Goal: Book appointment/travel/reservation

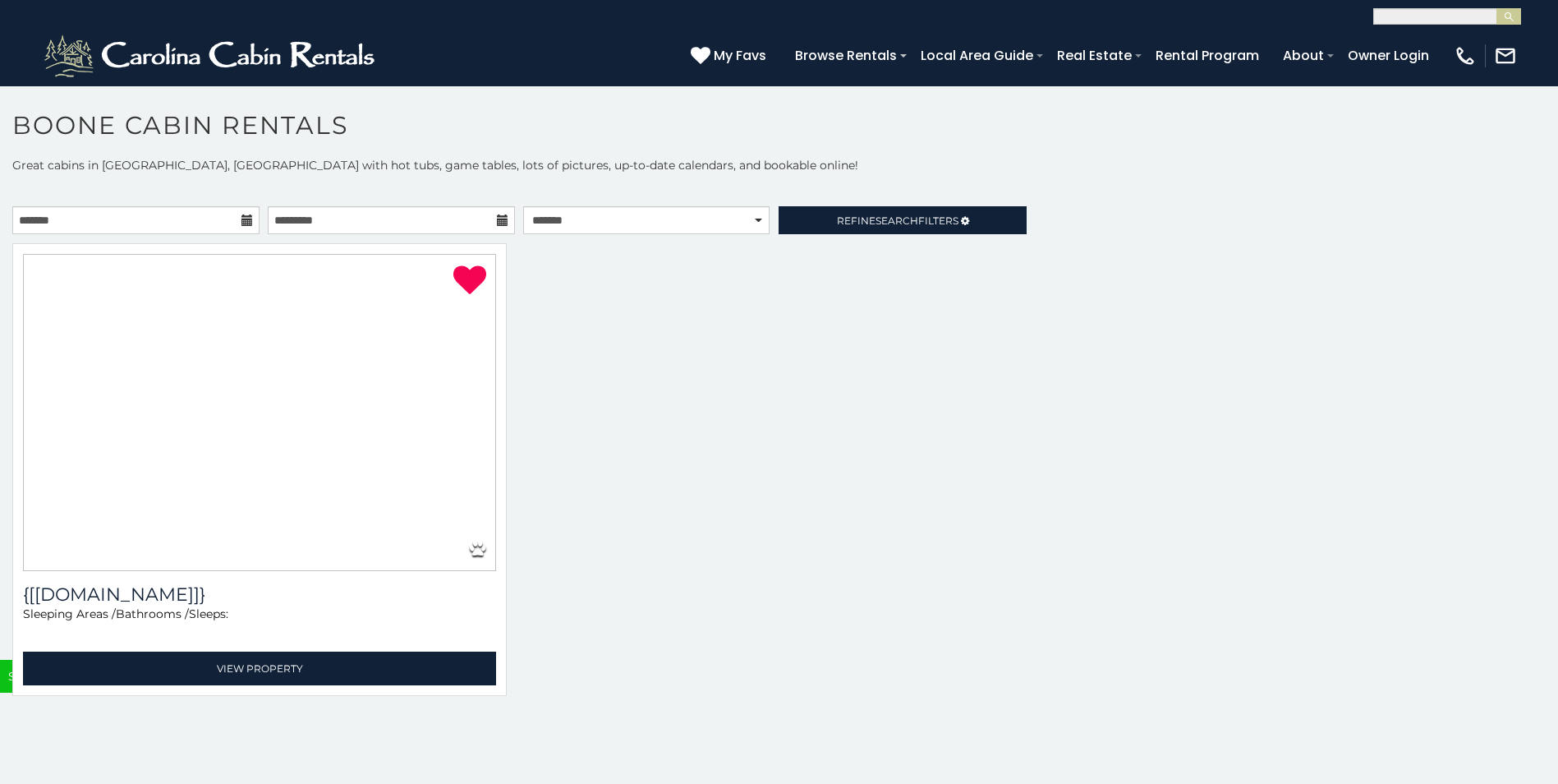
select select "**********"
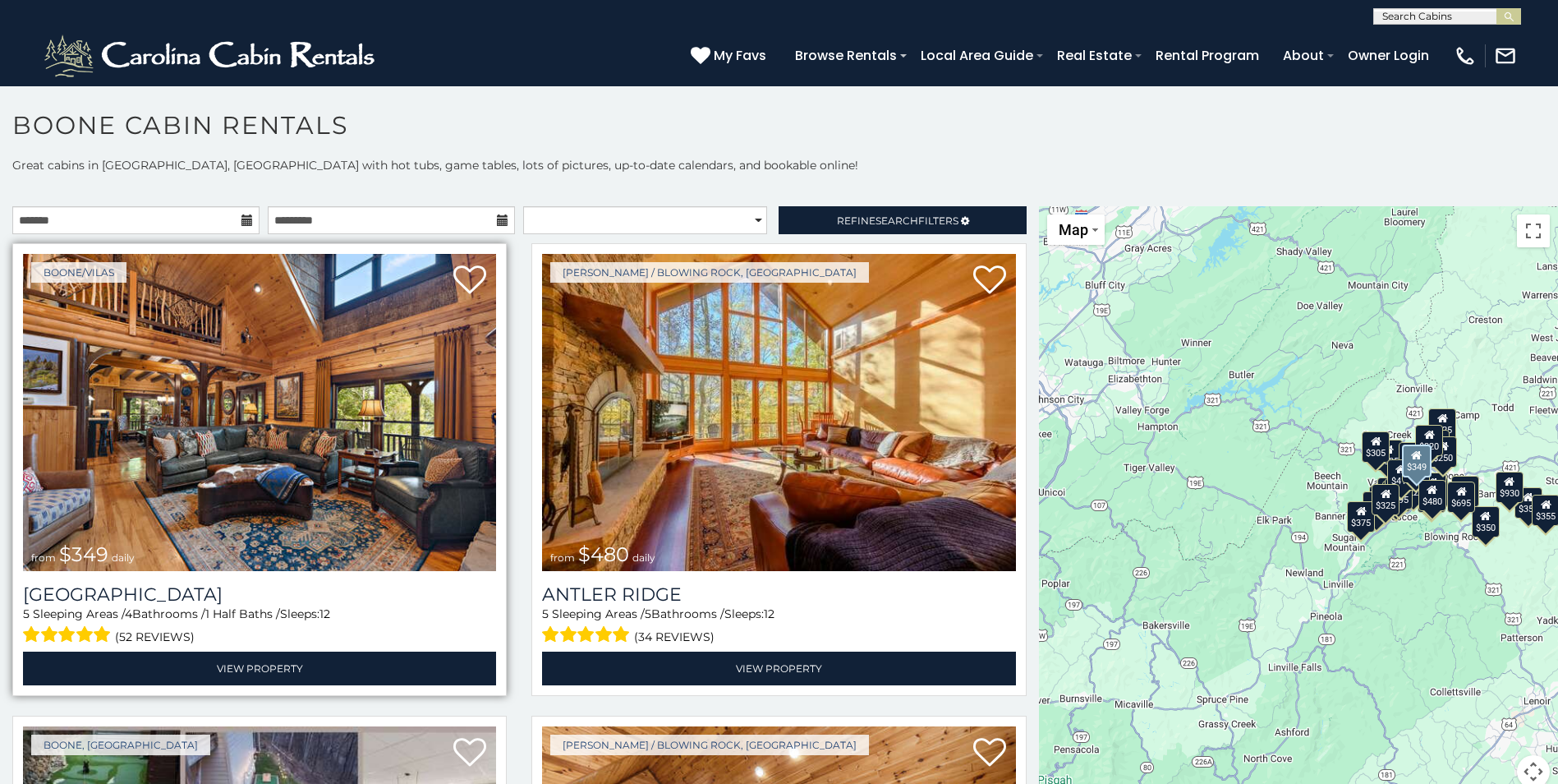
click at [249, 461] on img at bounding box center [260, 413] width 473 height 317
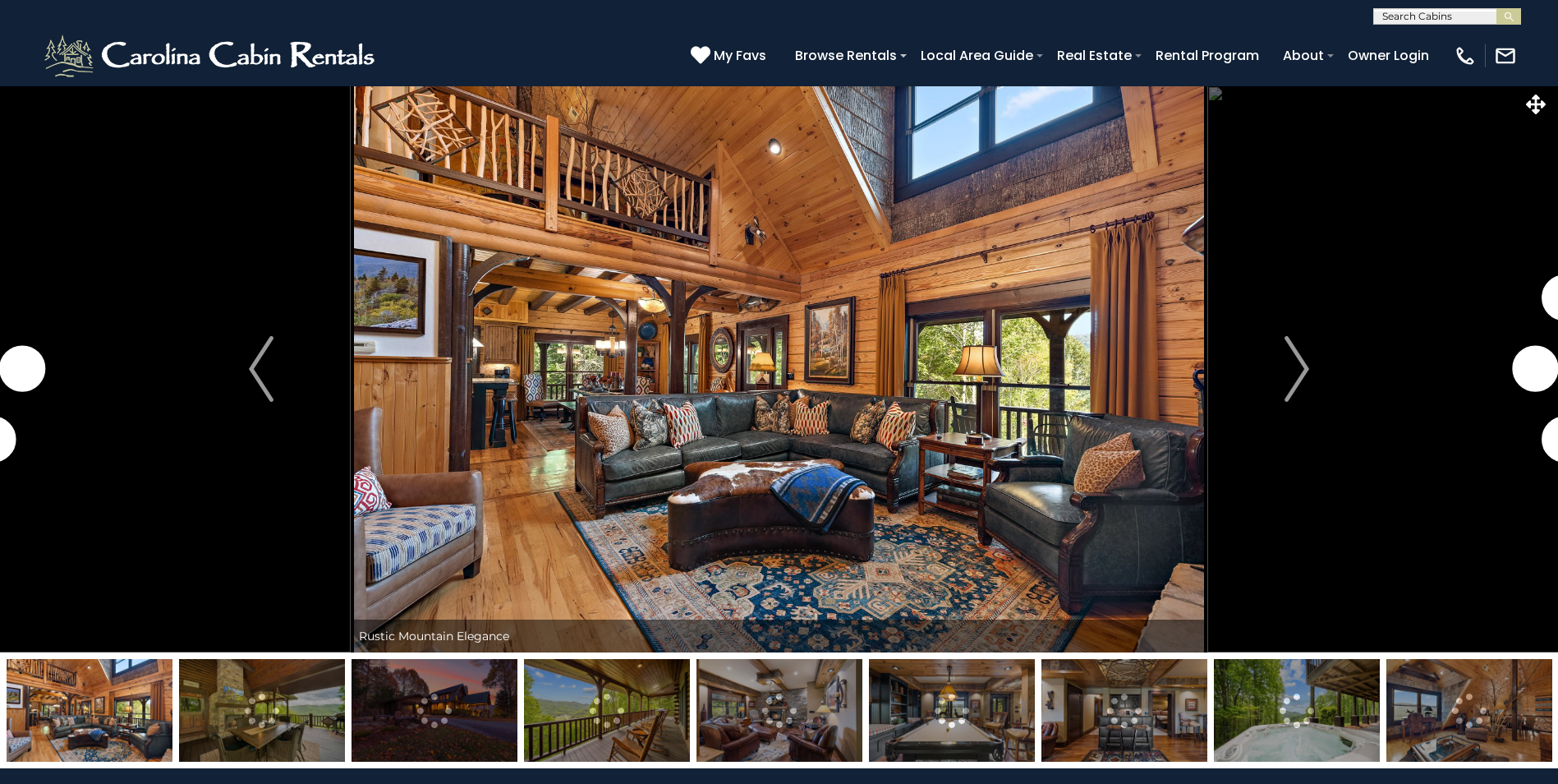
click at [1302, 365] on img "Next" at bounding box center [1297, 369] width 25 height 66
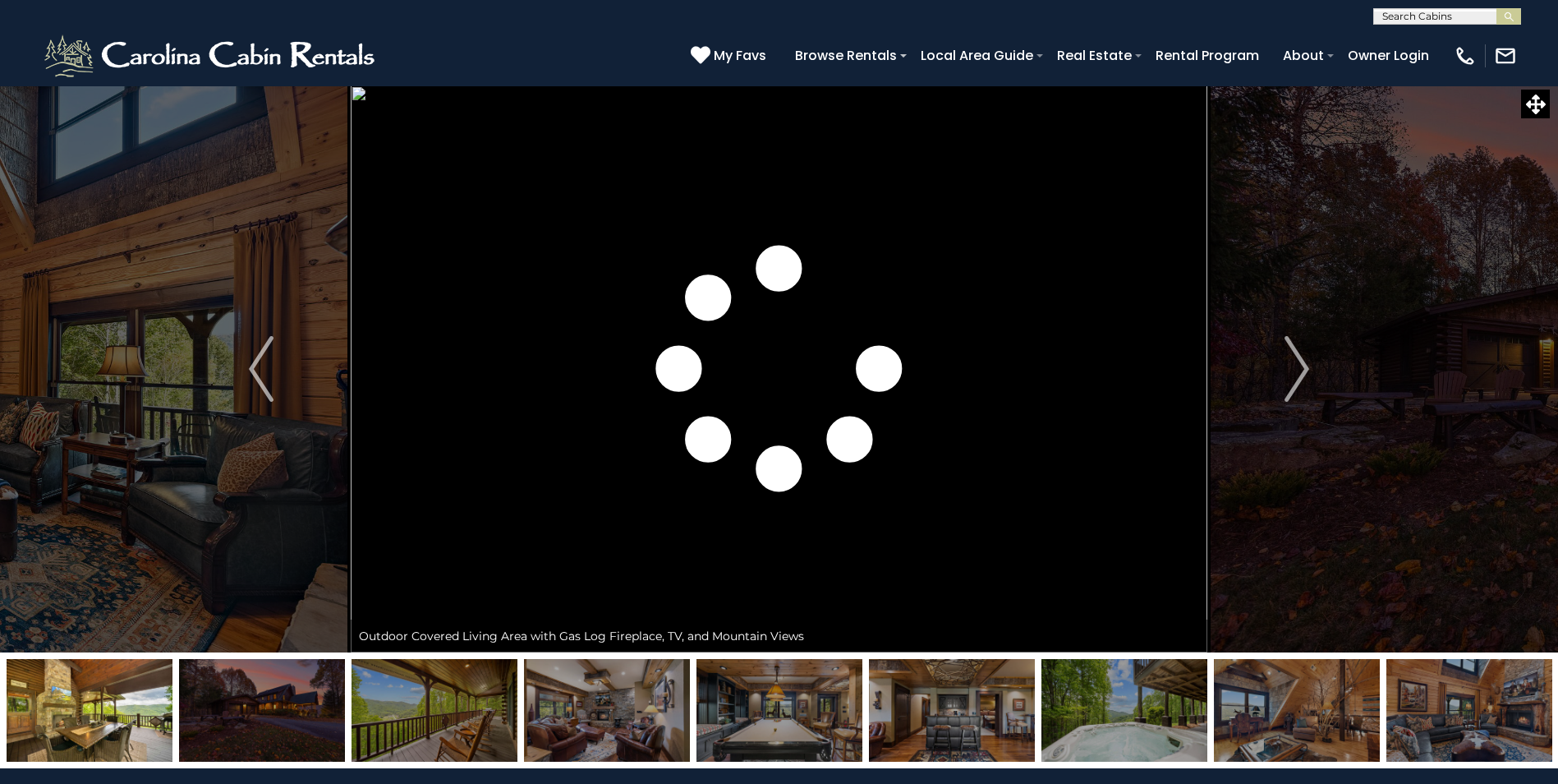
click at [1302, 365] on img "Next" at bounding box center [1297, 369] width 25 height 66
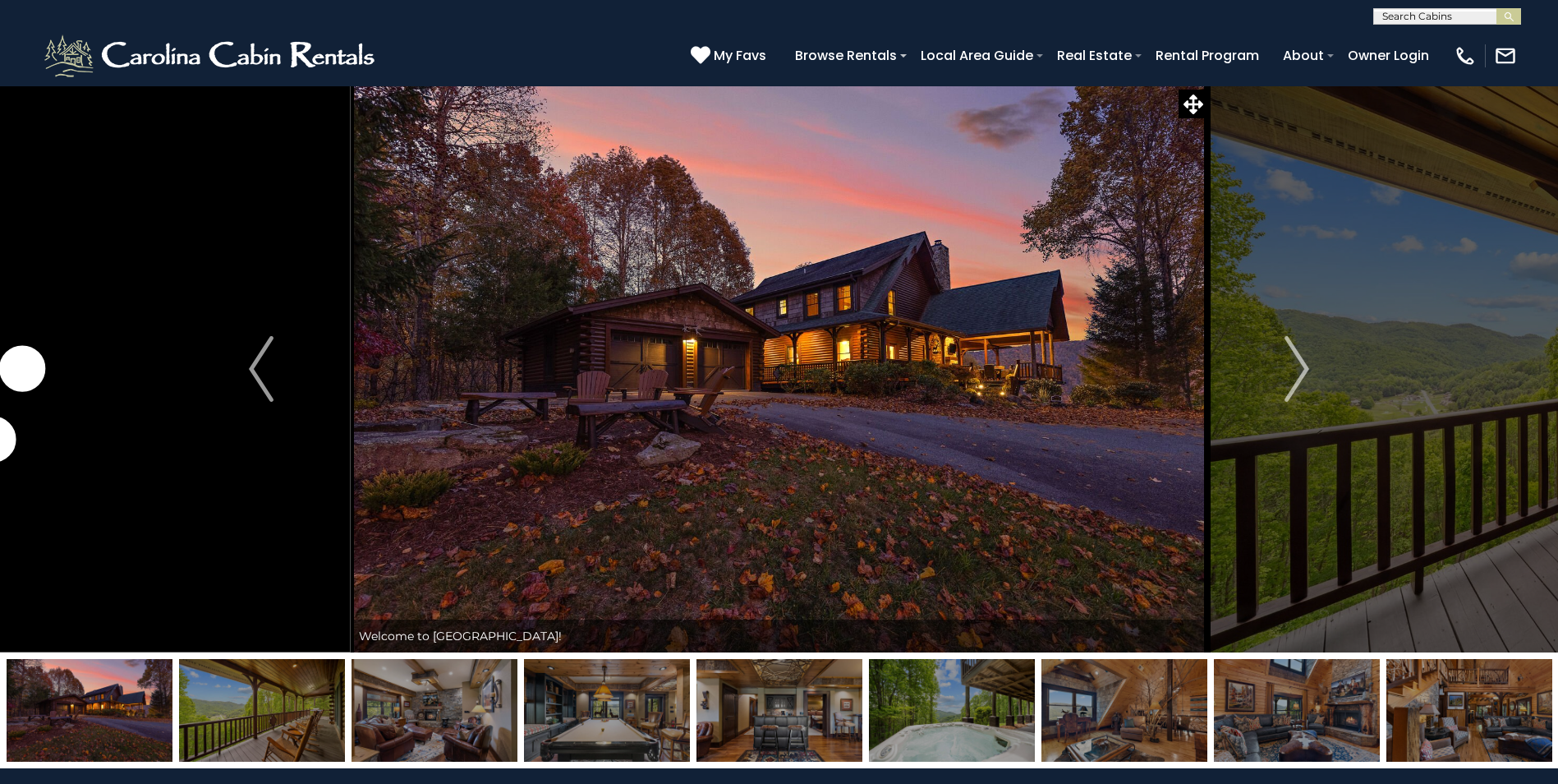
click at [1302, 365] on img "Next" at bounding box center [1297, 369] width 25 height 66
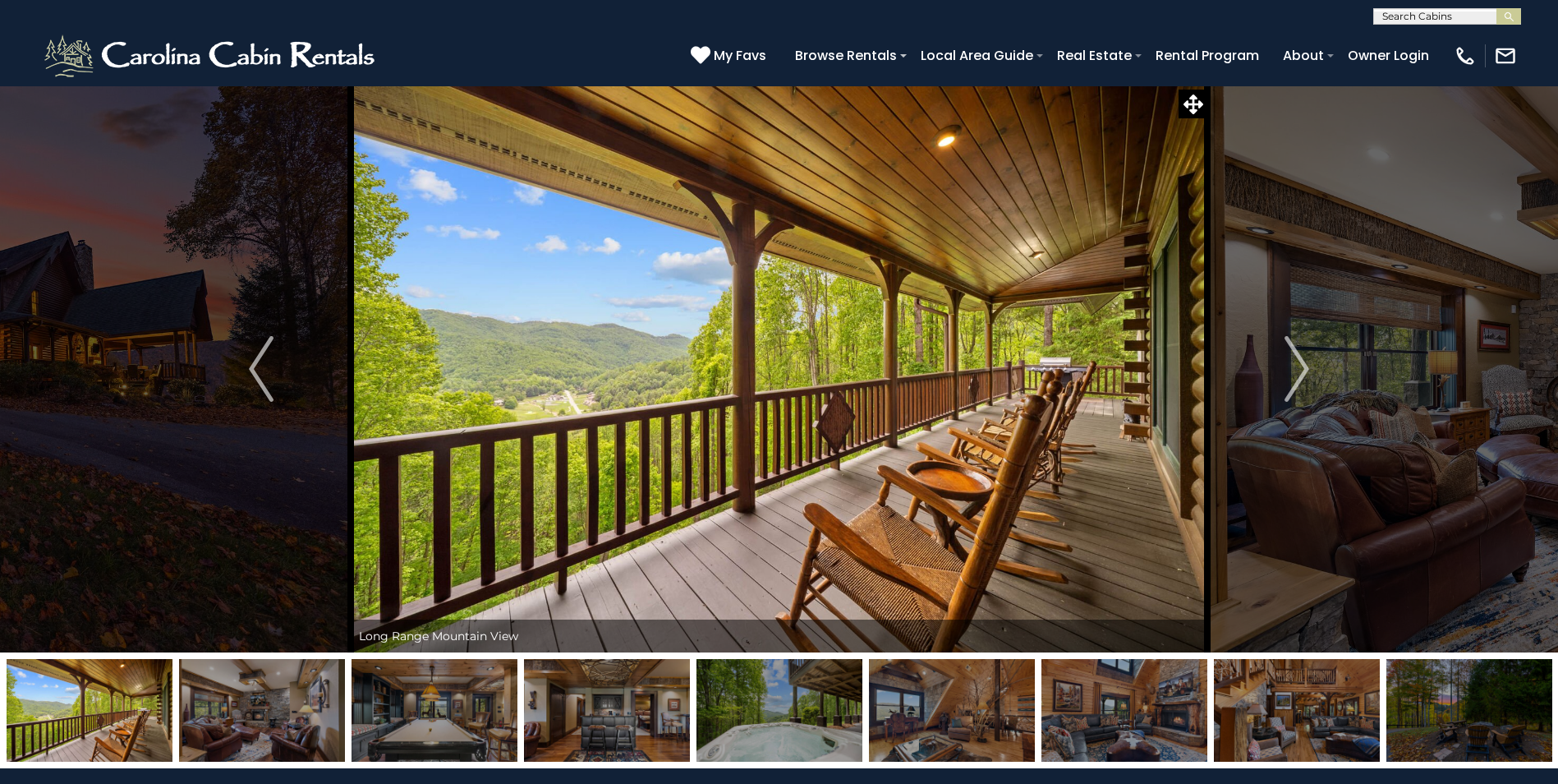
click at [1302, 365] on img "Next" at bounding box center [1297, 369] width 25 height 66
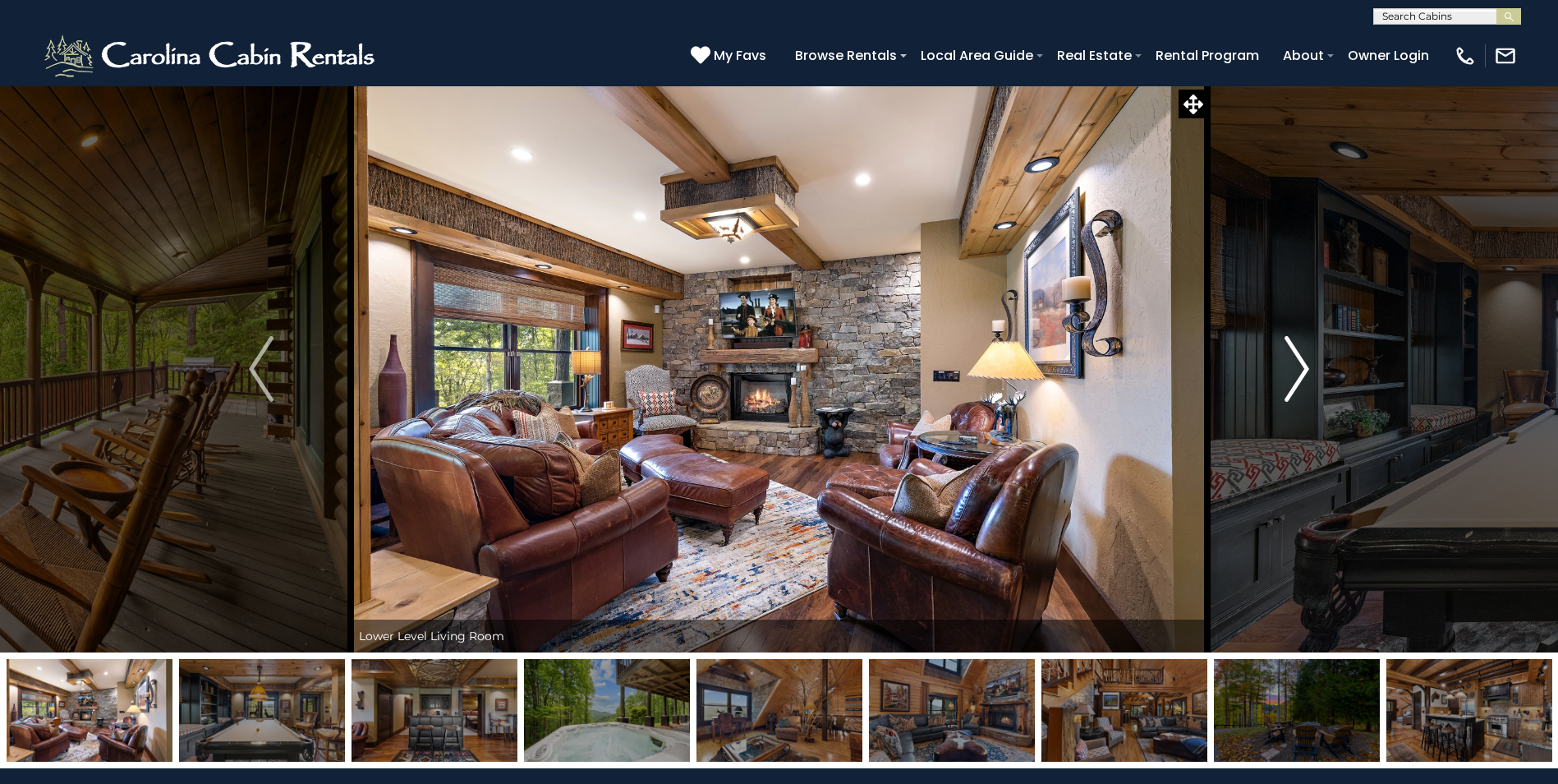
click at [1304, 367] on img "Next" at bounding box center [1297, 369] width 25 height 66
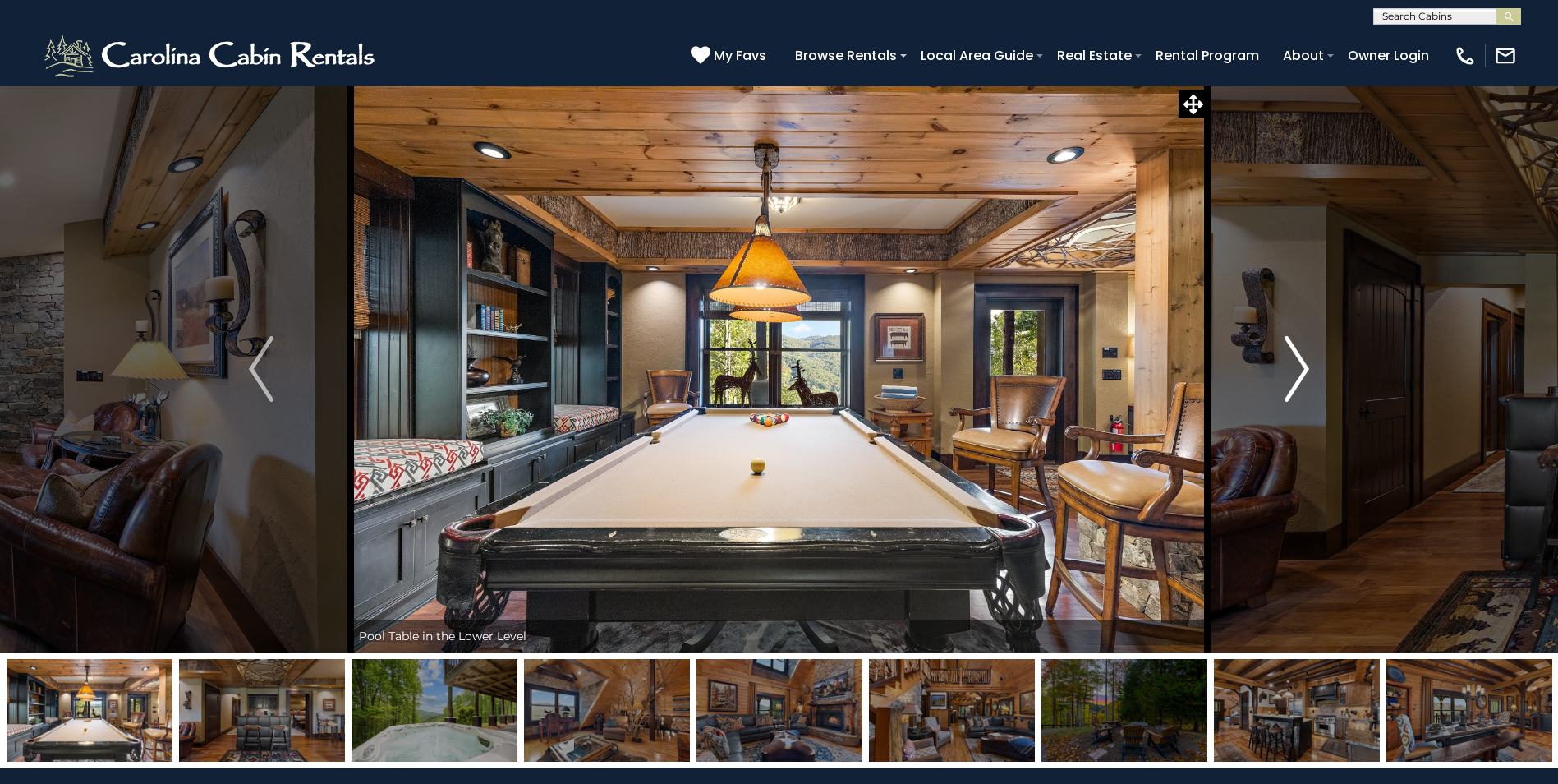
click at [1303, 366] on img "Next" at bounding box center [1297, 369] width 25 height 66
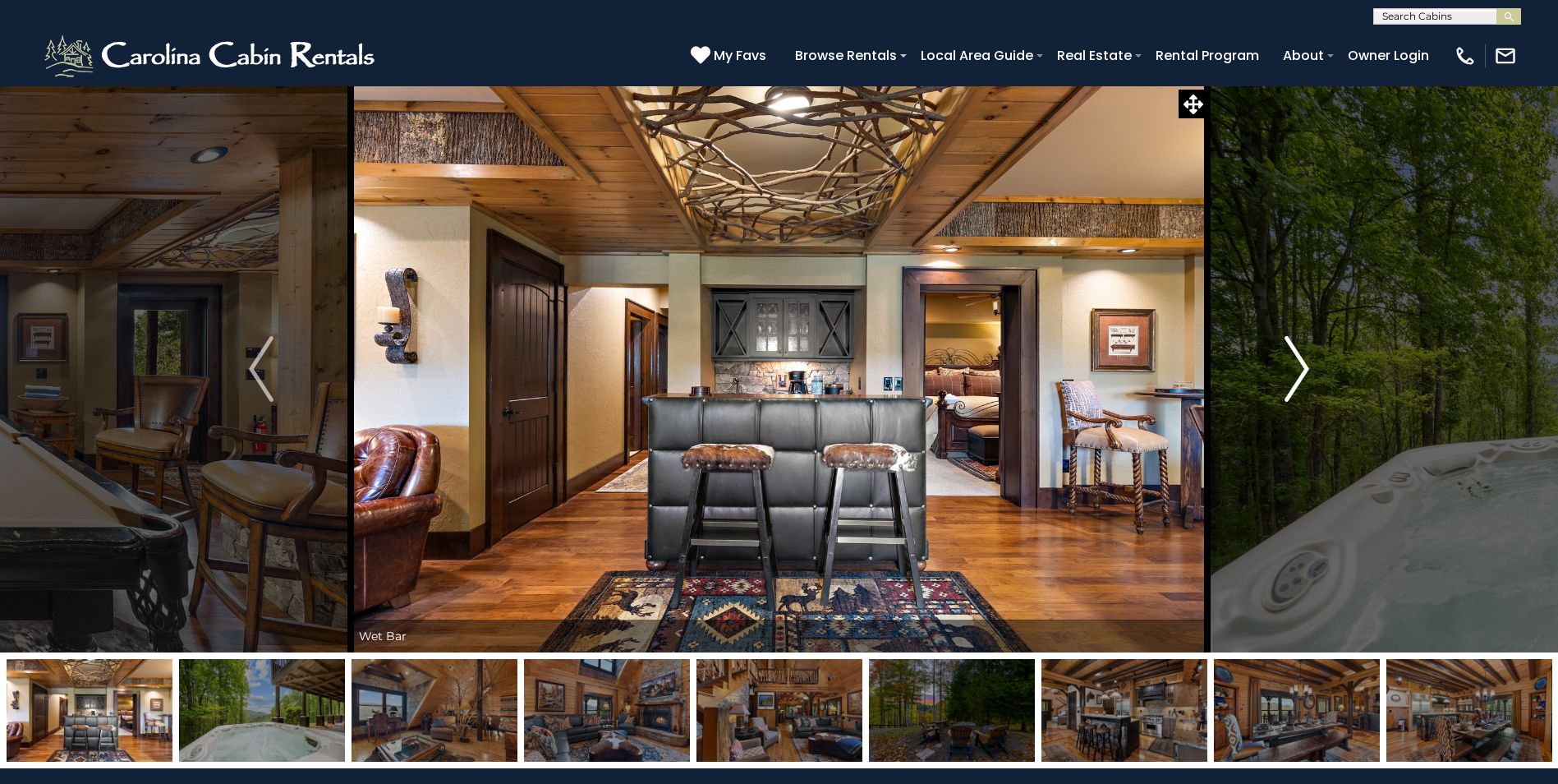
click at [1307, 366] on img "Next" at bounding box center [1297, 369] width 25 height 66
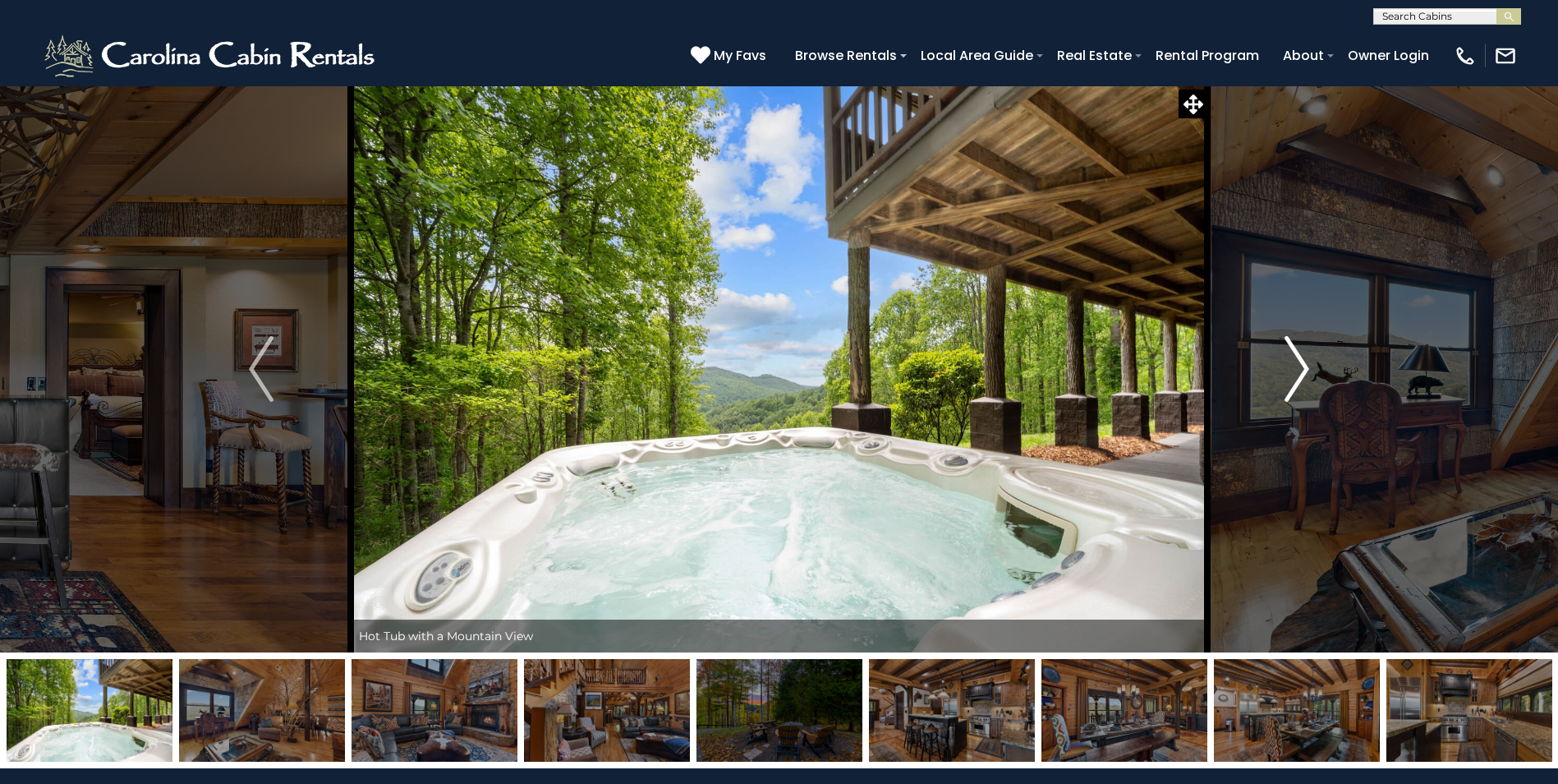
click at [1307, 365] on img "Next" at bounding box center [1297, 369] width 25 height 66
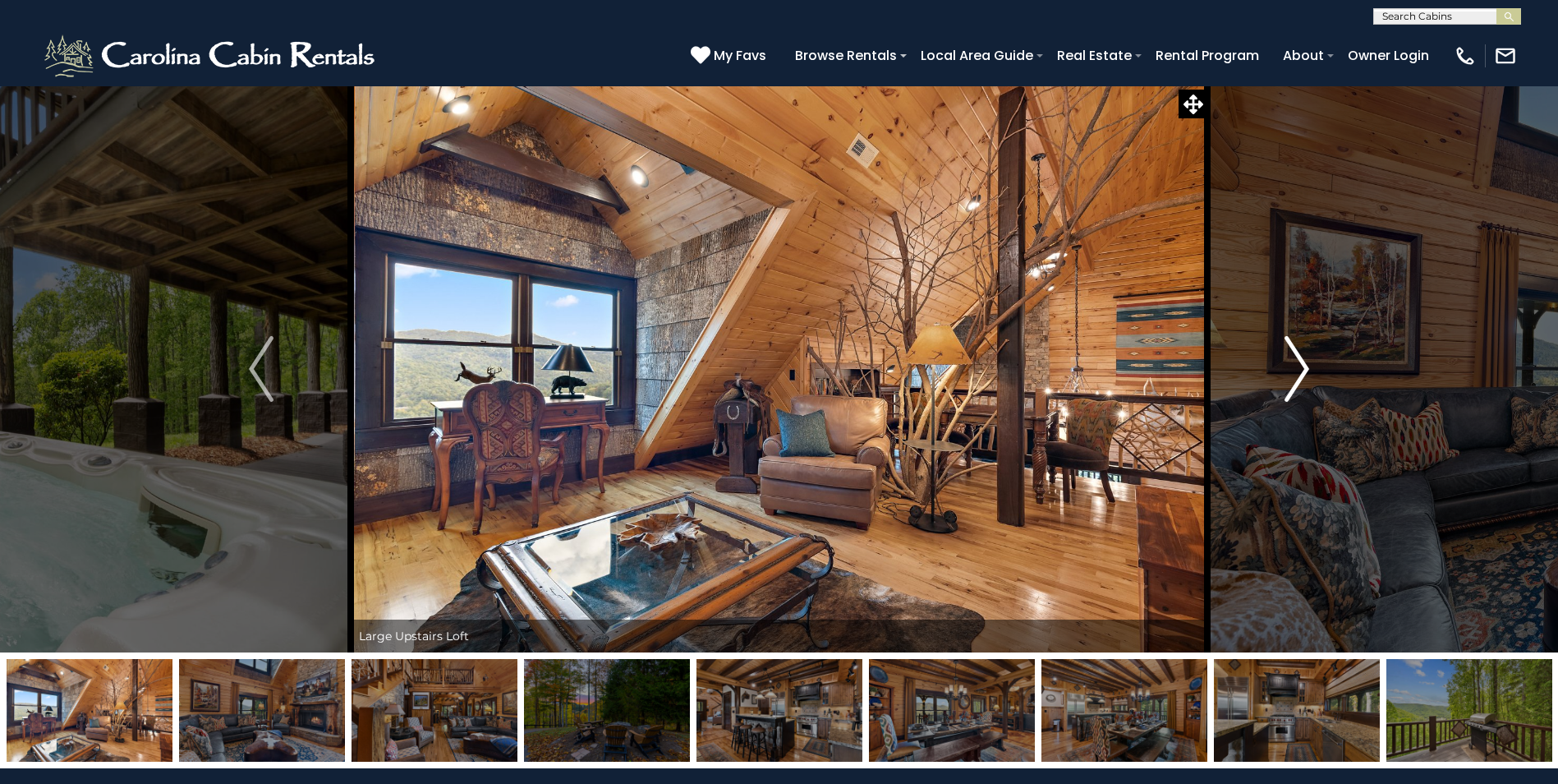
click at [1303, 364] on img "Next" at bounding box center [1297, 369] width 25 height 66
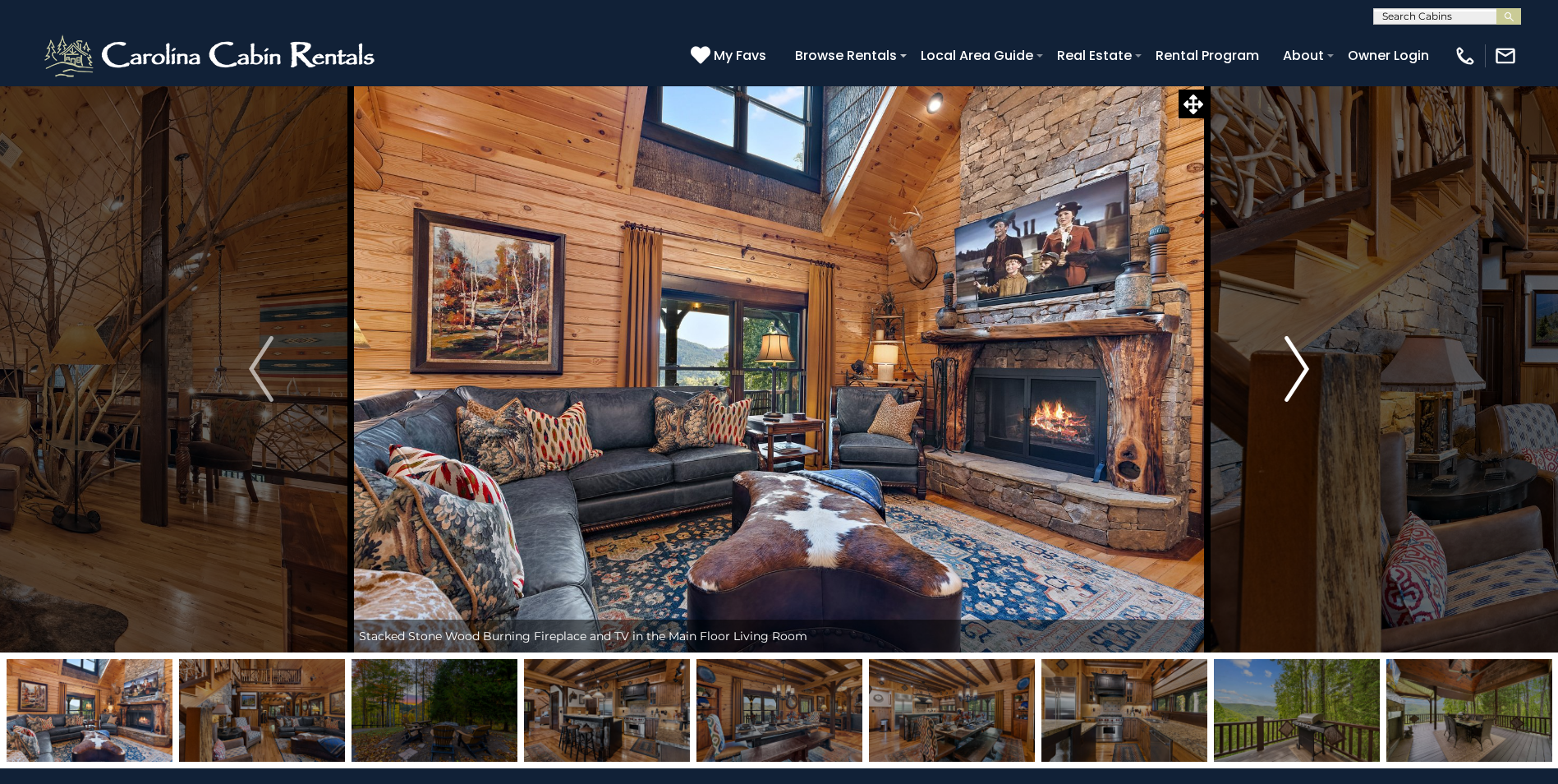
click at [1307, 359] on img "Next" at bounding box center [1297, 369] width 25 height 66
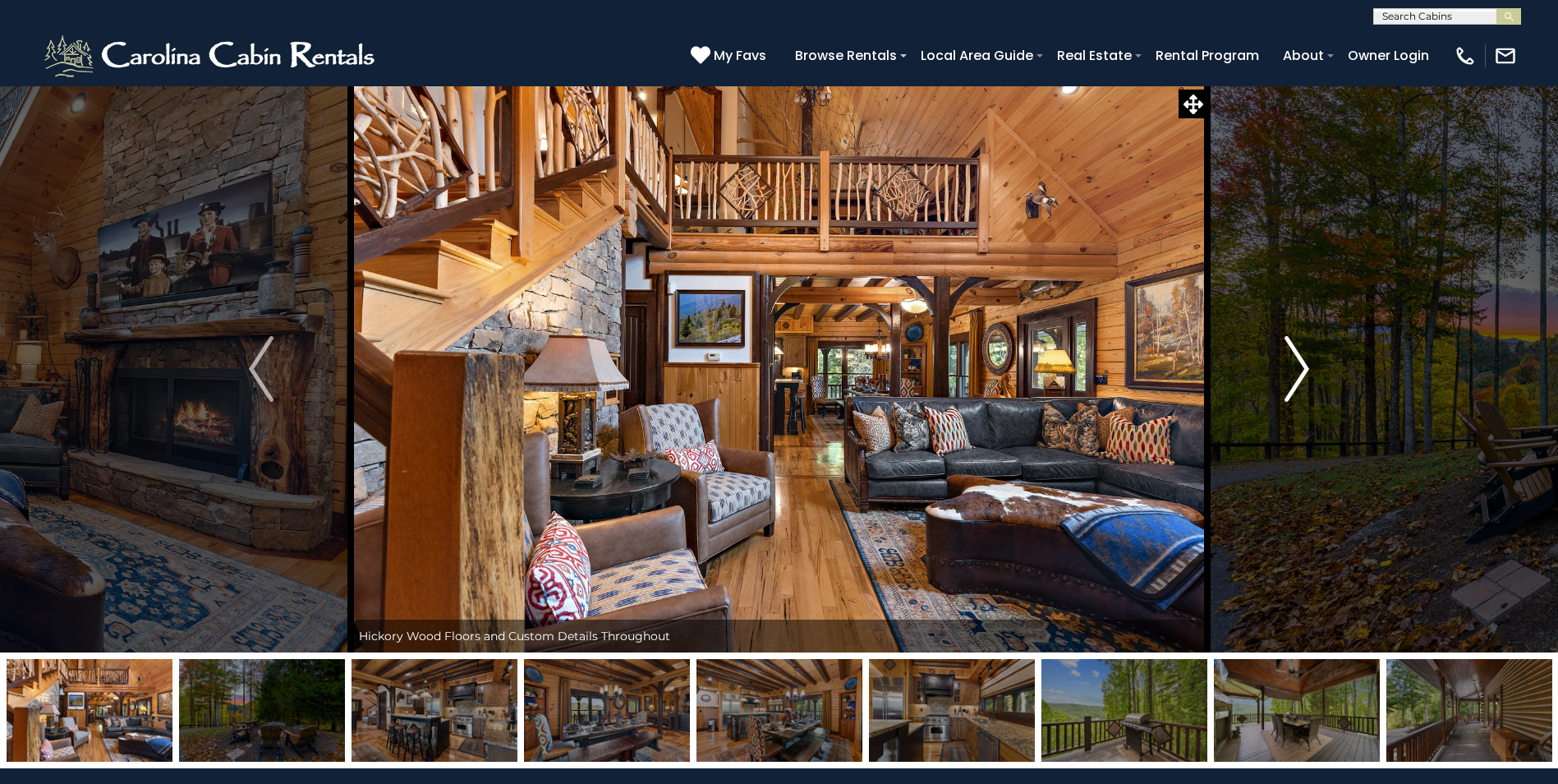
click at [1305, 356] on img "Next" at bounding box center [1297, 369] width 25 height 66
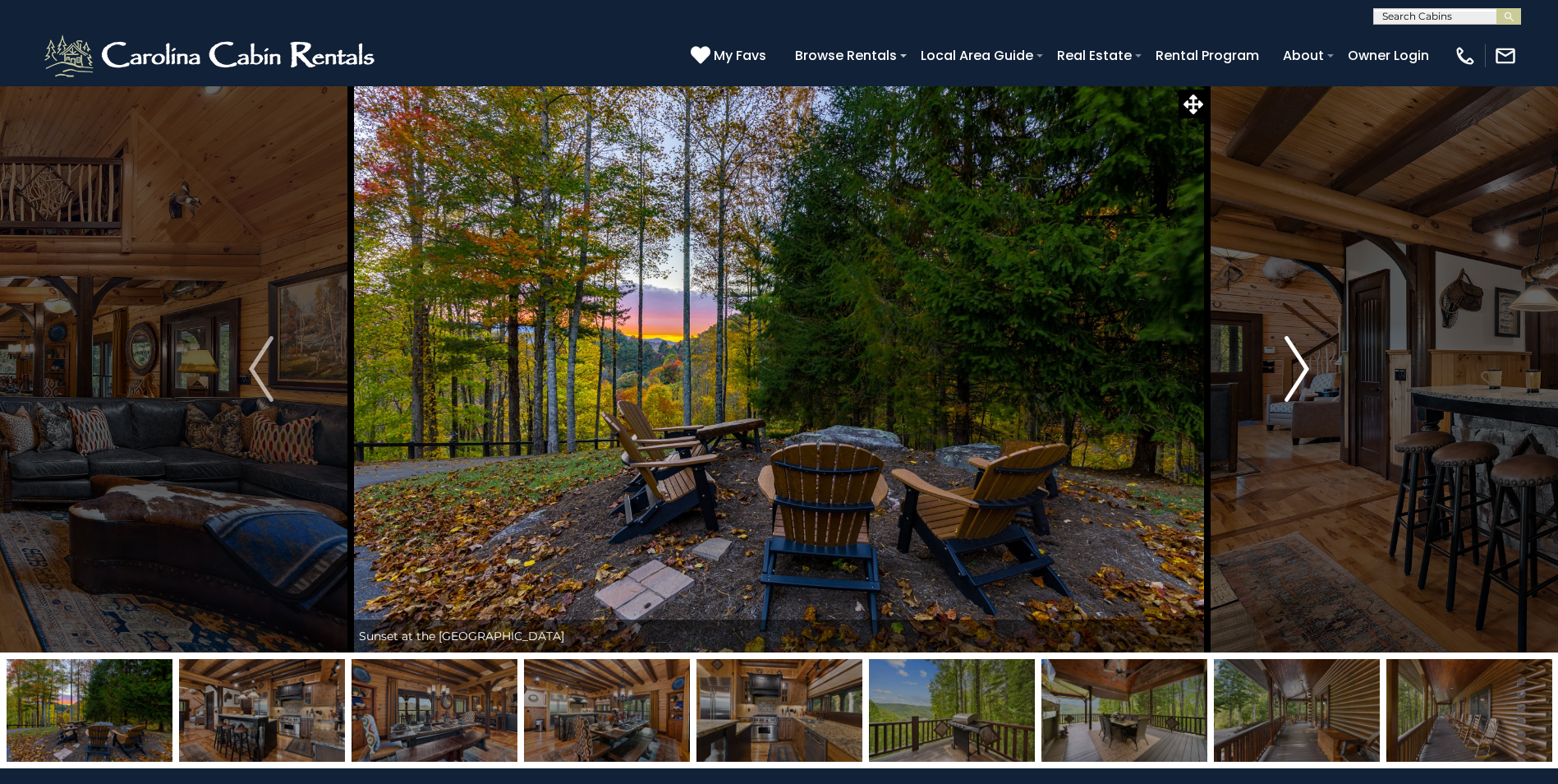
click at [1305, 356] on img "Next" at bounding box center [1297, 369] width 25 height 66
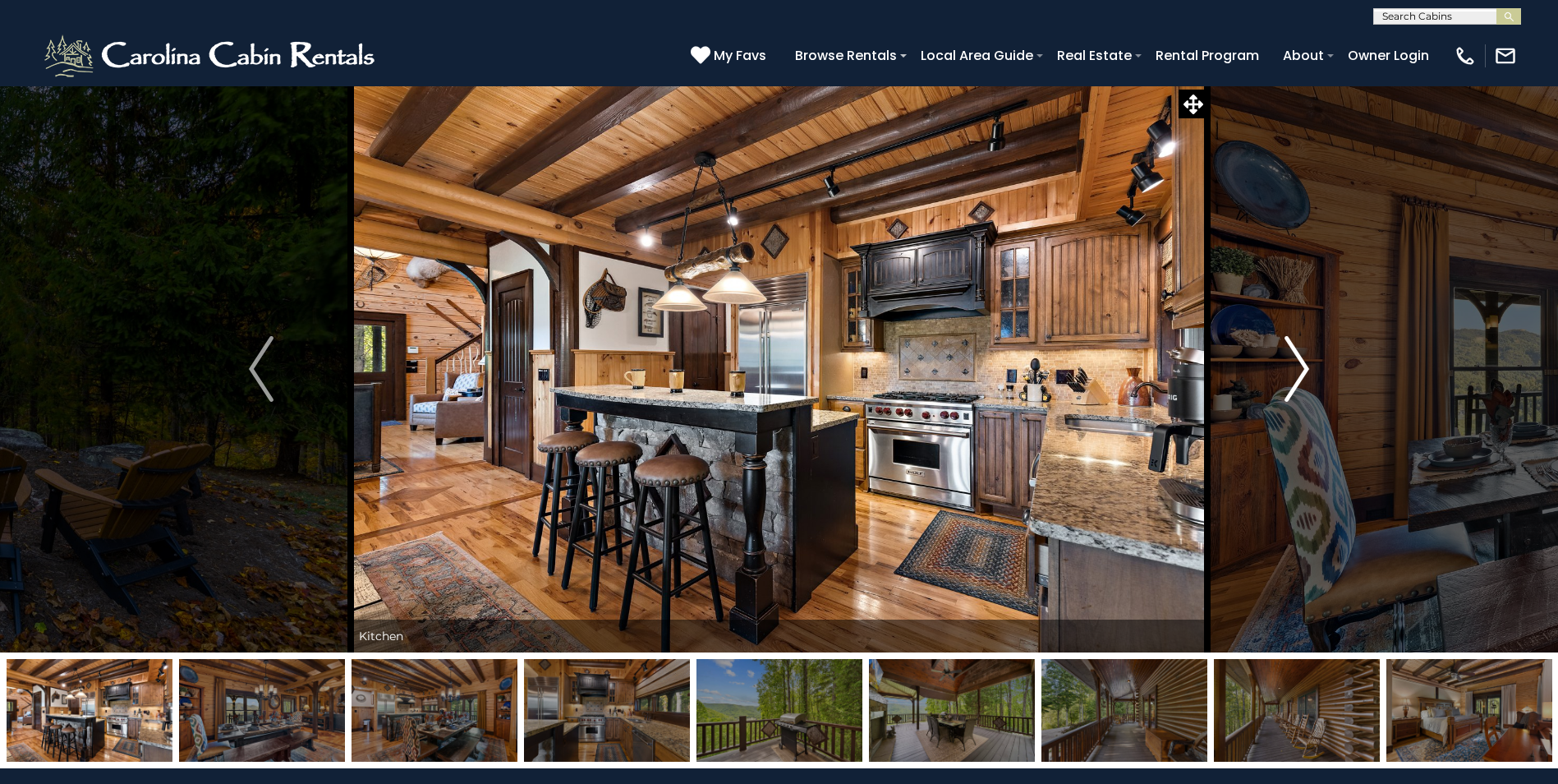
click at [1305, 356] on img "Next" at bounding box center [1297, 369] width 25 height 66
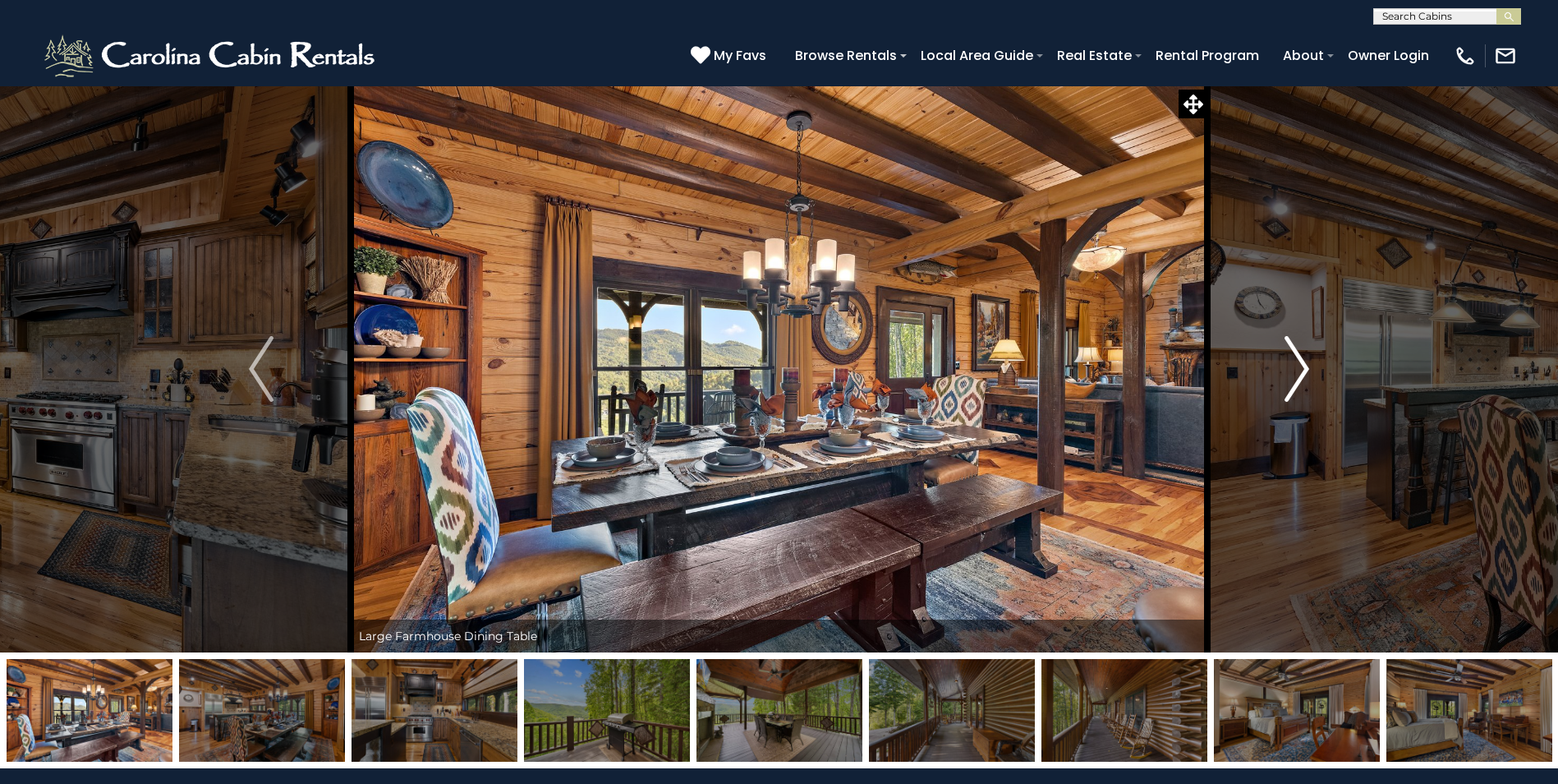
click at [1305, 356] on img "Next" at bounding box center [1297, 369] width 25 height 66
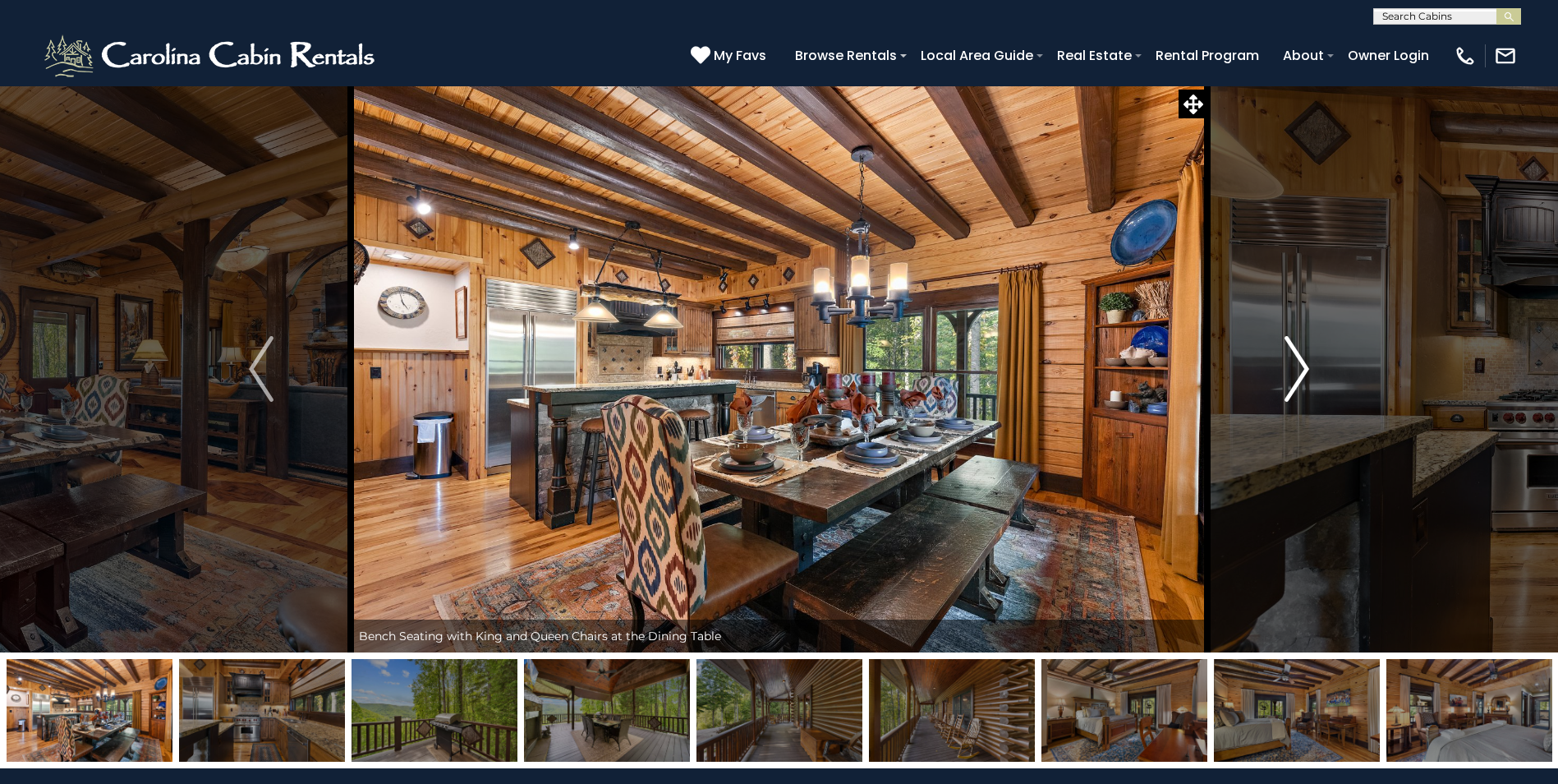
click at [1303, 351] on img "Next" at bounding box center [1297, 369] width 25 height 66
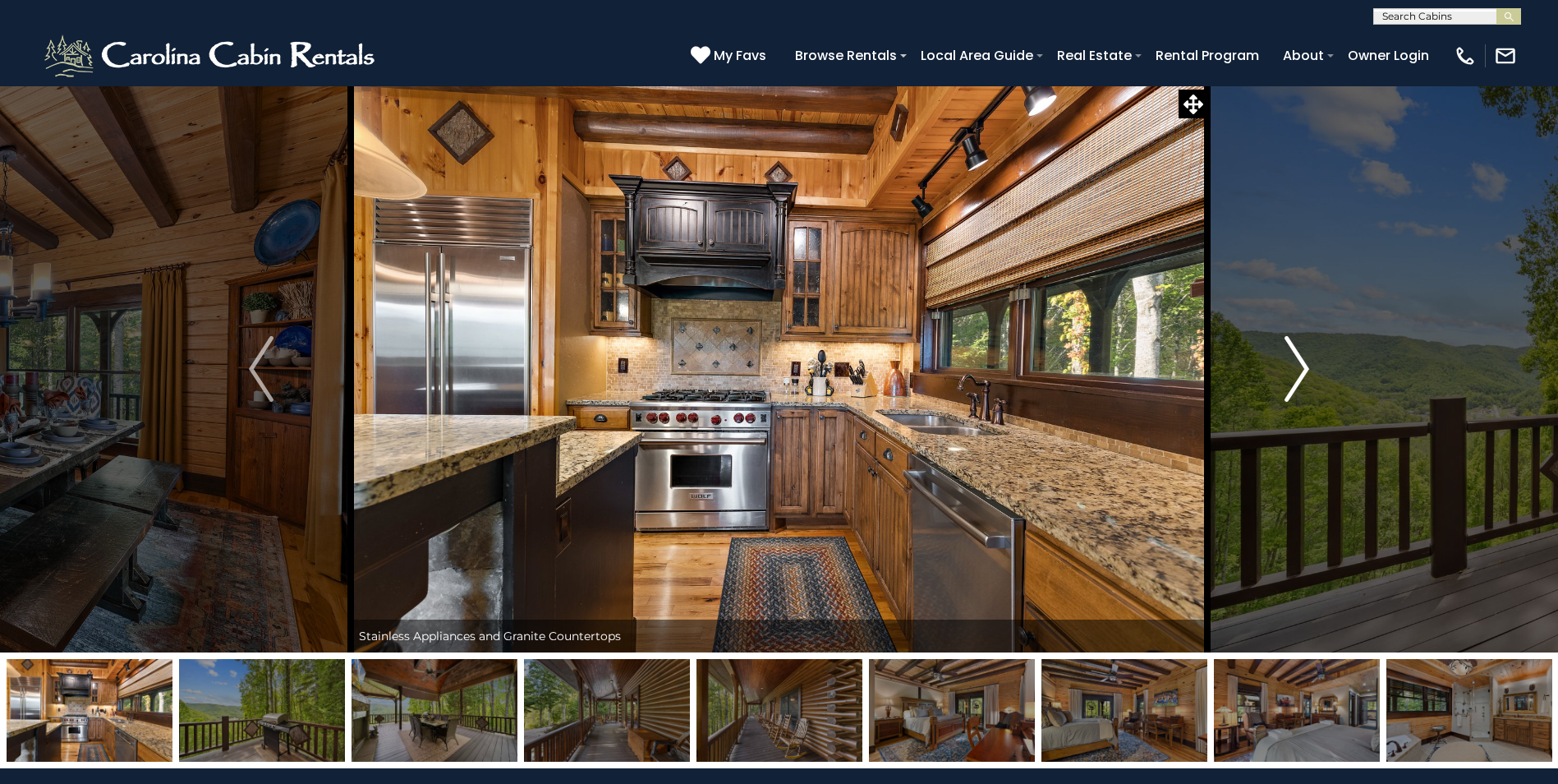
click at [1300, 365] on img "Next" at bounding box center [1297, 369] width 25 height 66
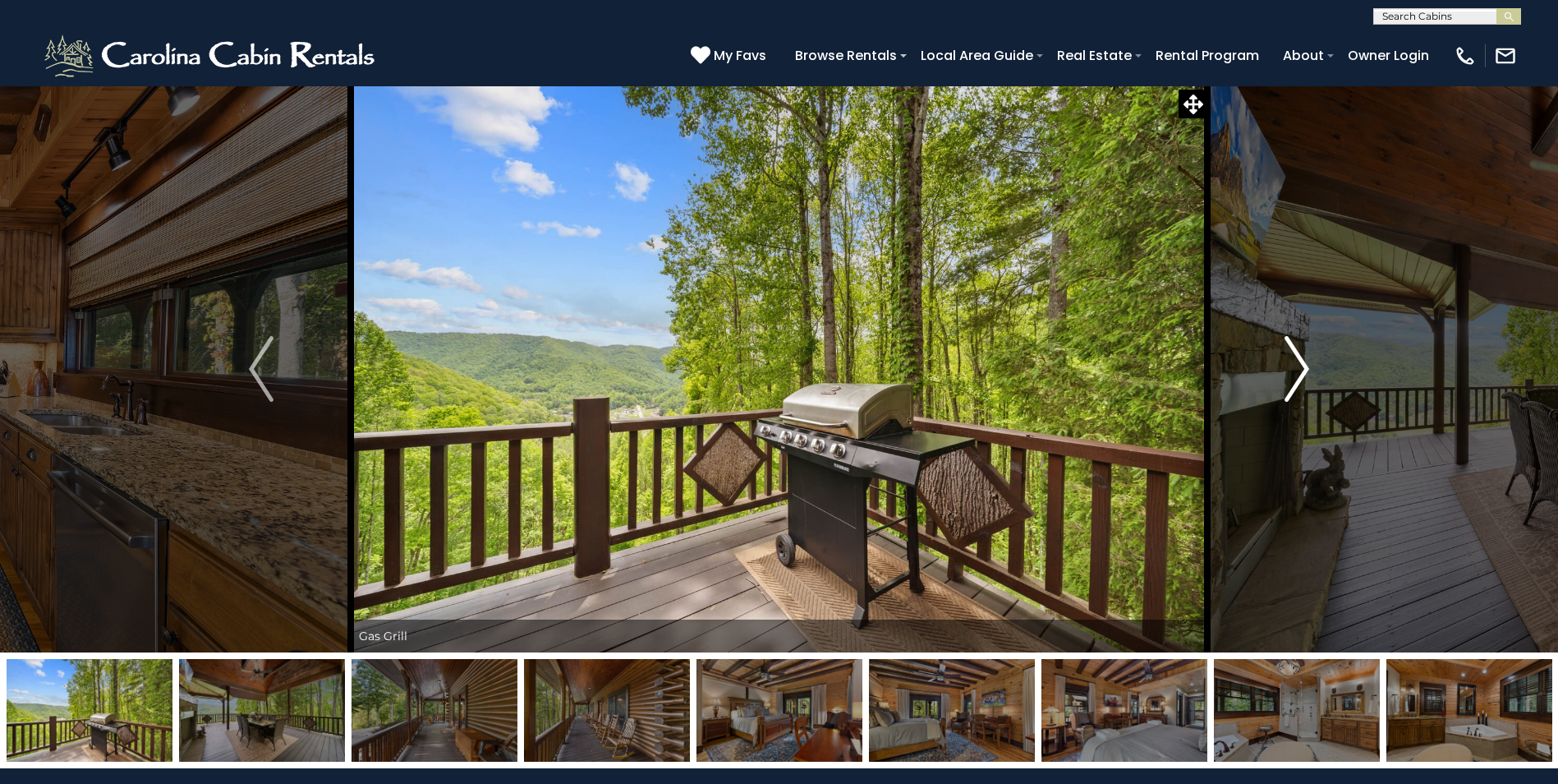
click at [1300, 365] on img "Next" at bounding box center [1297, 369] width 25 height 66
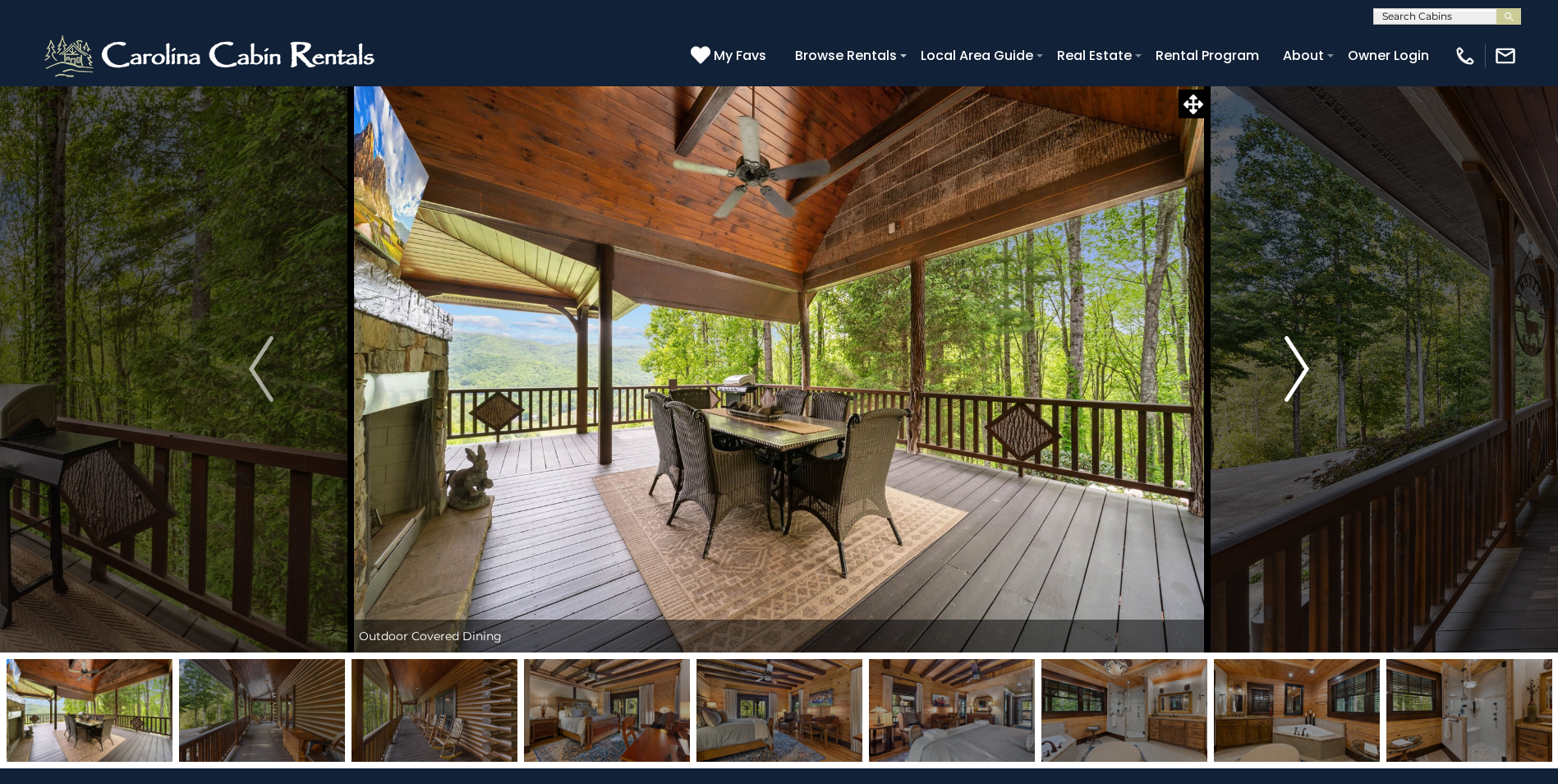
click at [1306, 366] on img "Next" at bounding box center [1297, 369] width 25 height 66
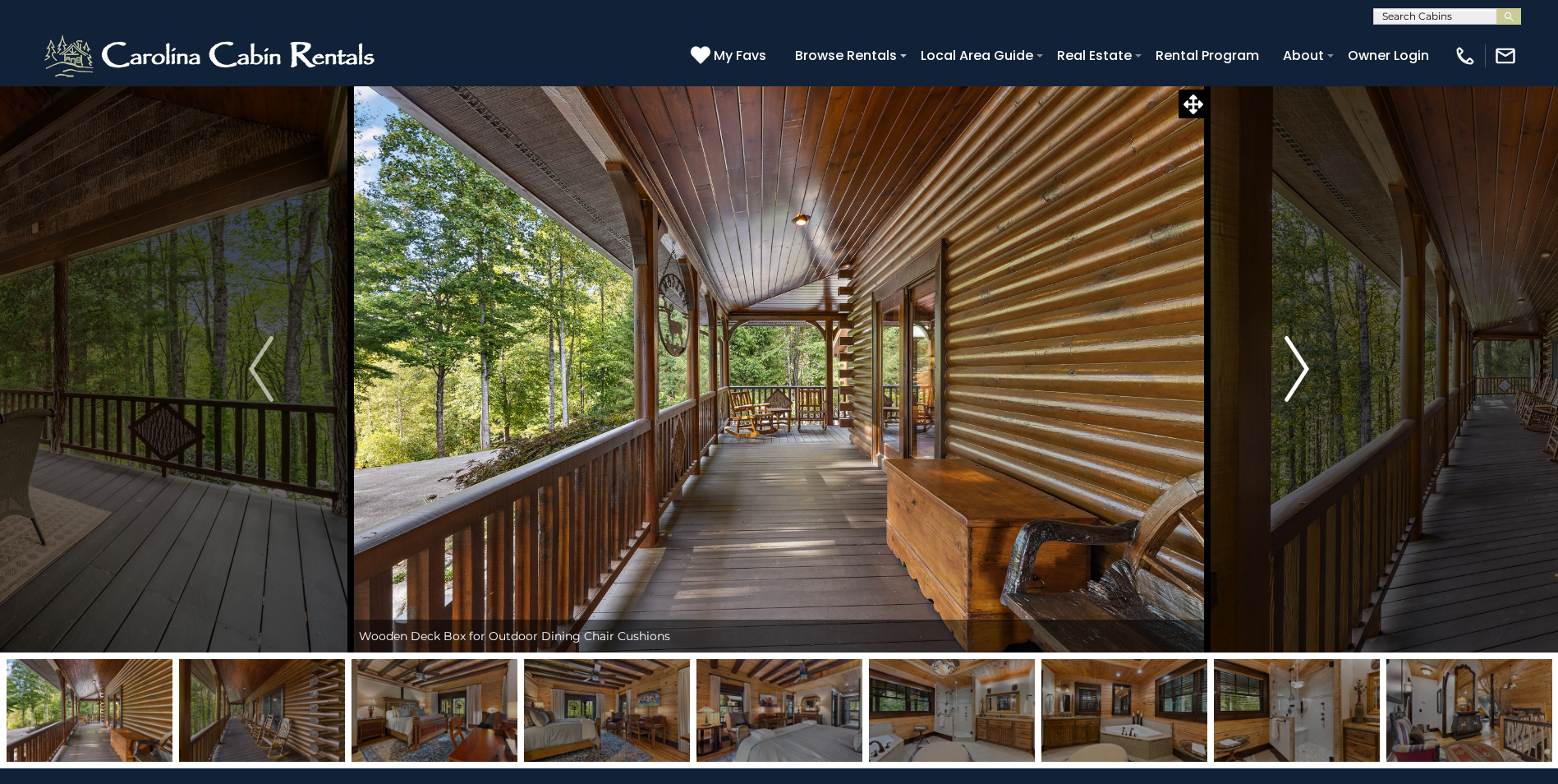
click at [1306, 366] on img "Next" at bounding box center [1297, 369] width 25 height 66
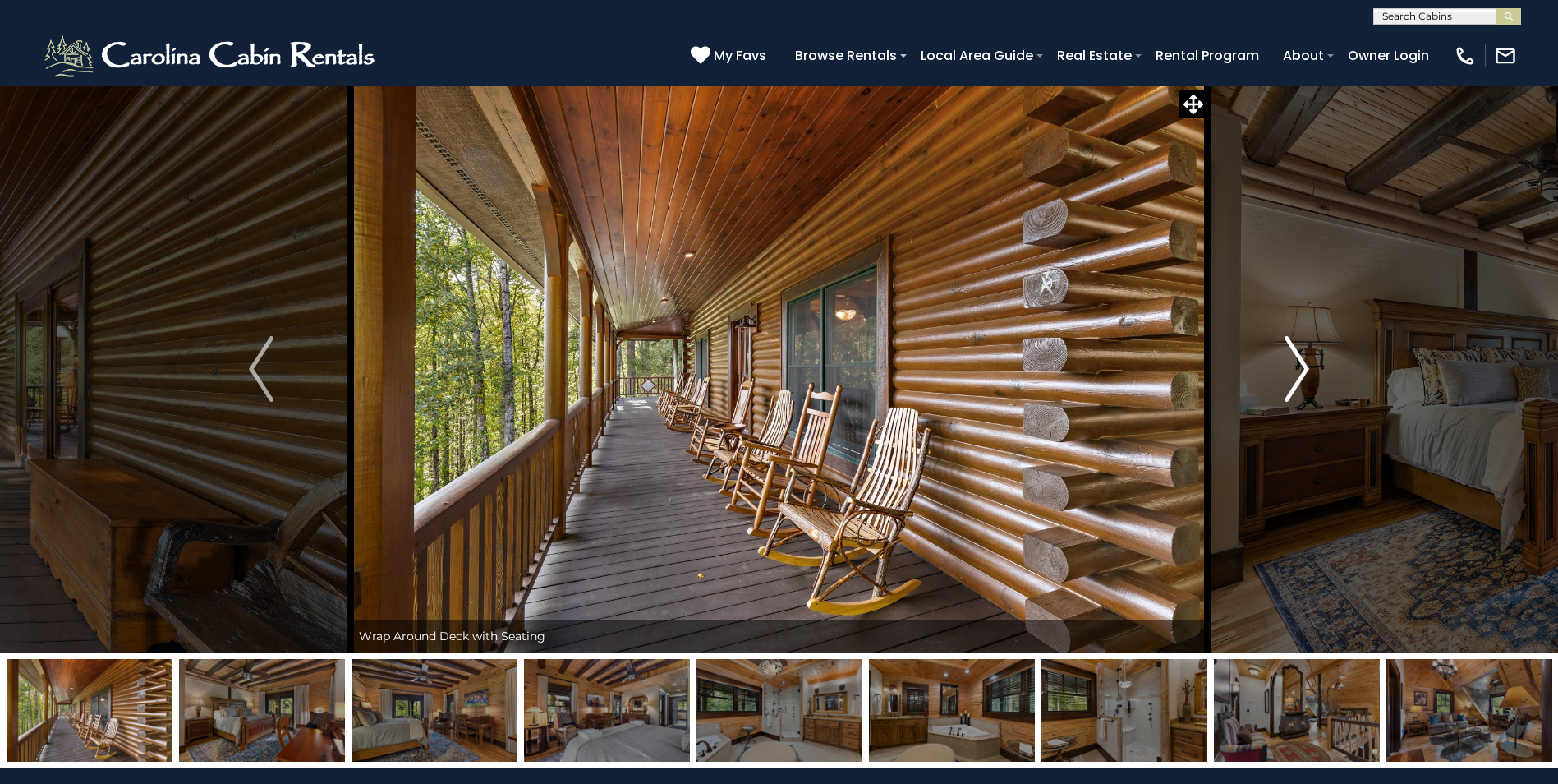
click at [1306, 366] on img "Next" at bounding box center [1297, 369] width 25 height 66
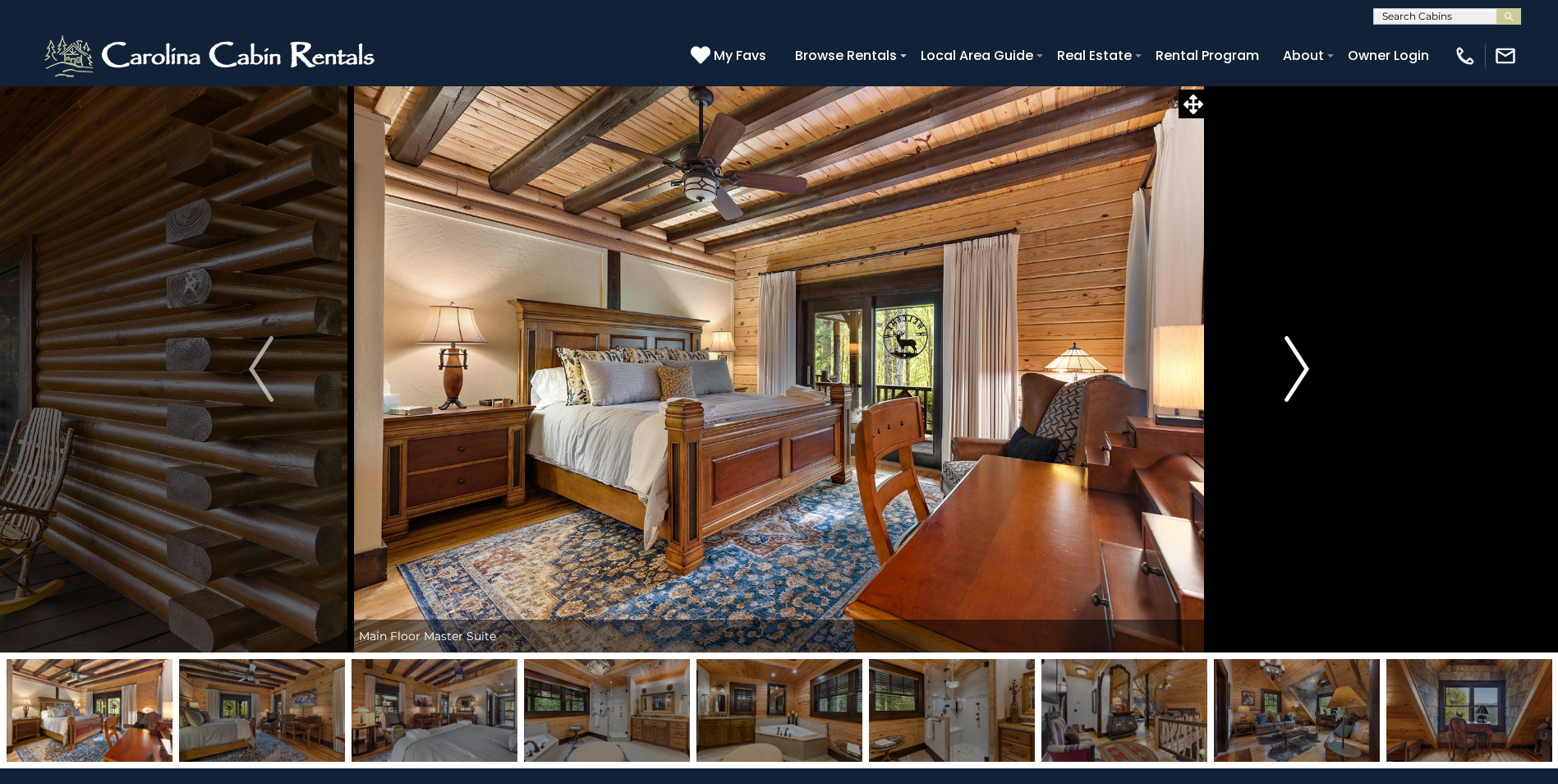
click at [1306, 366] on img "Next" at bounding box center [1297, 369] width 25 height 66
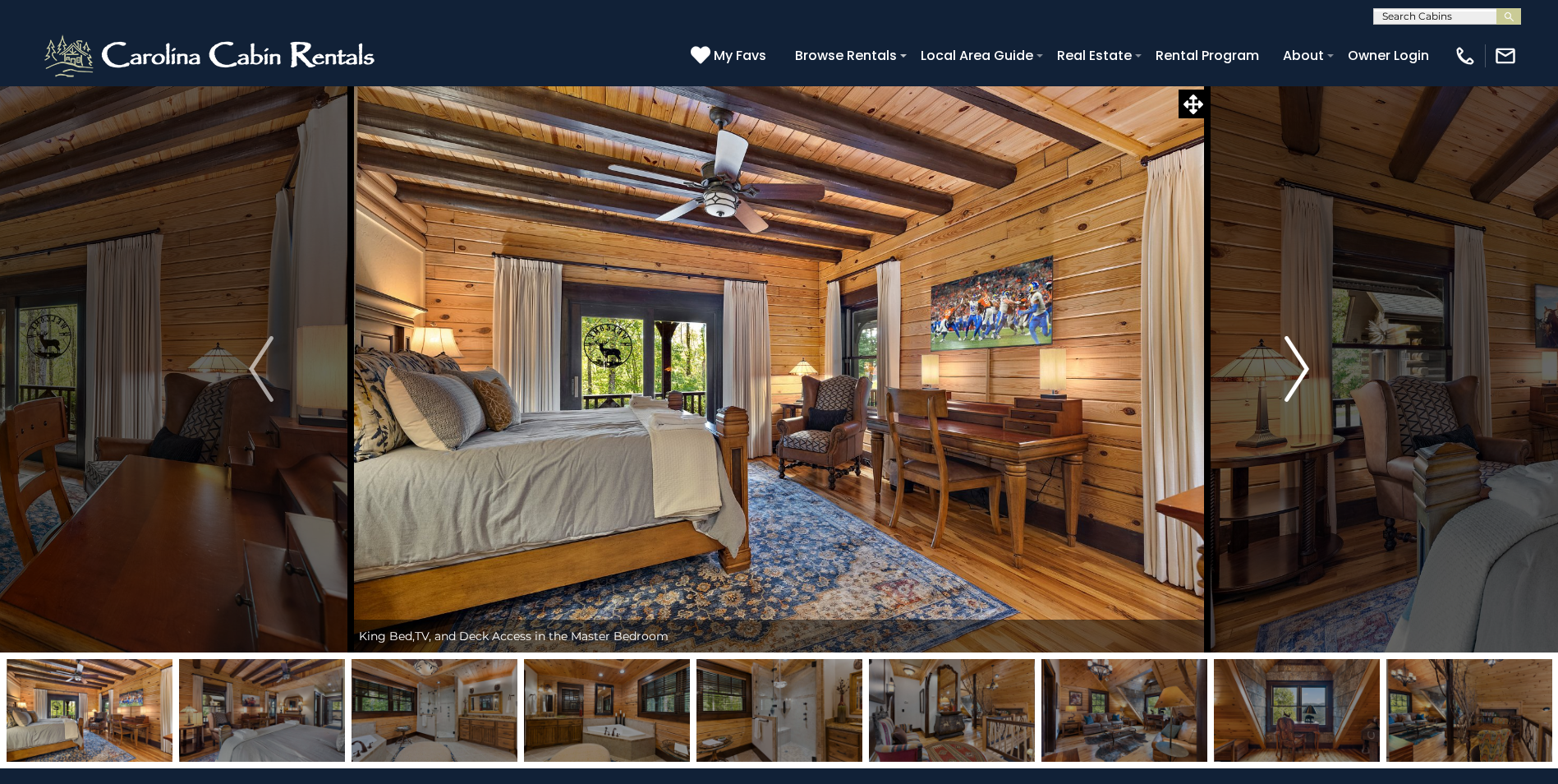
click at [1306, 366] on img "Next" at bounding box center [1297, 369] width 25 height 66
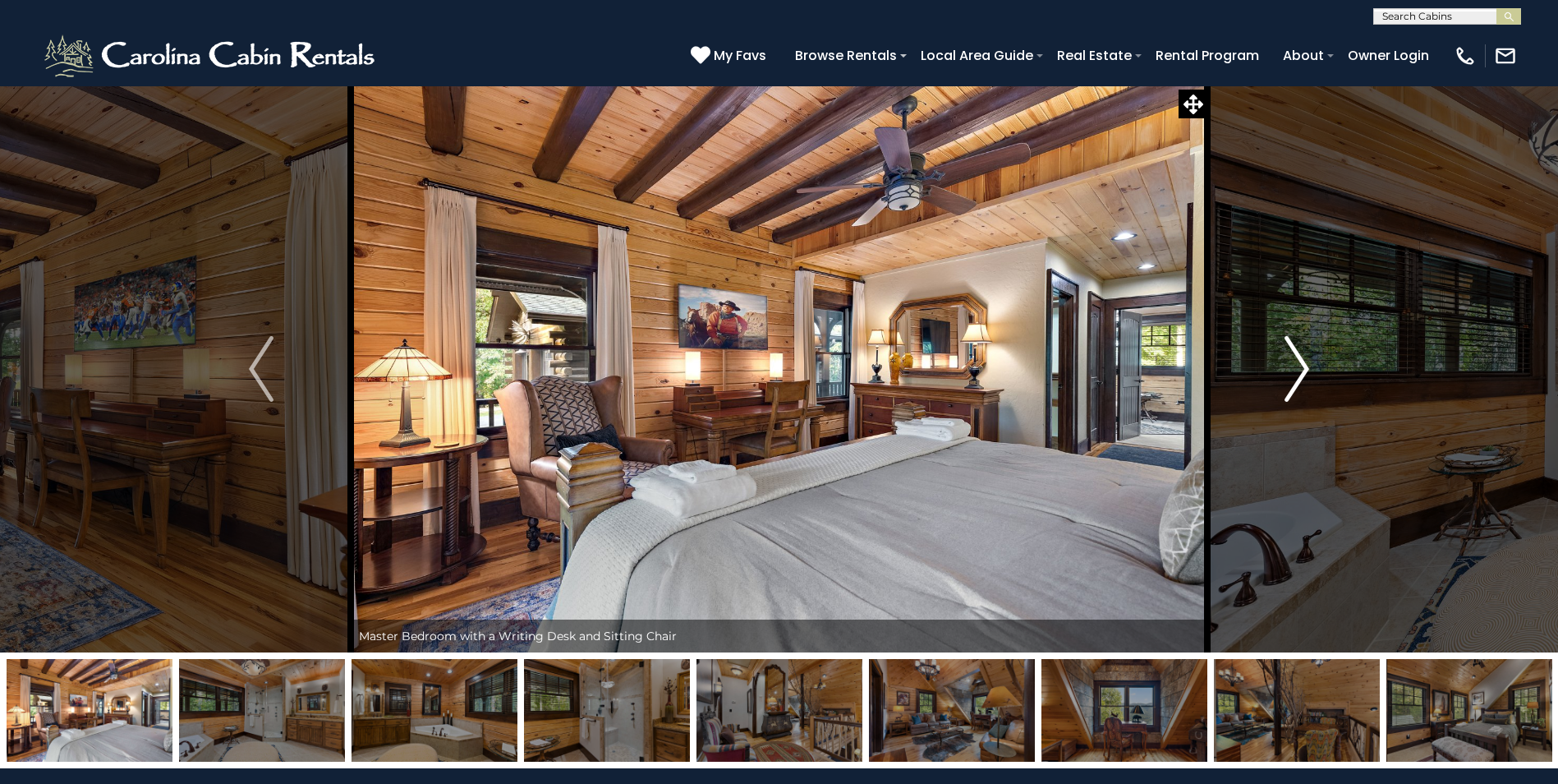
click at [1306, 366] on img "Next" at bounding box center [1297, 369] width 25 height 66
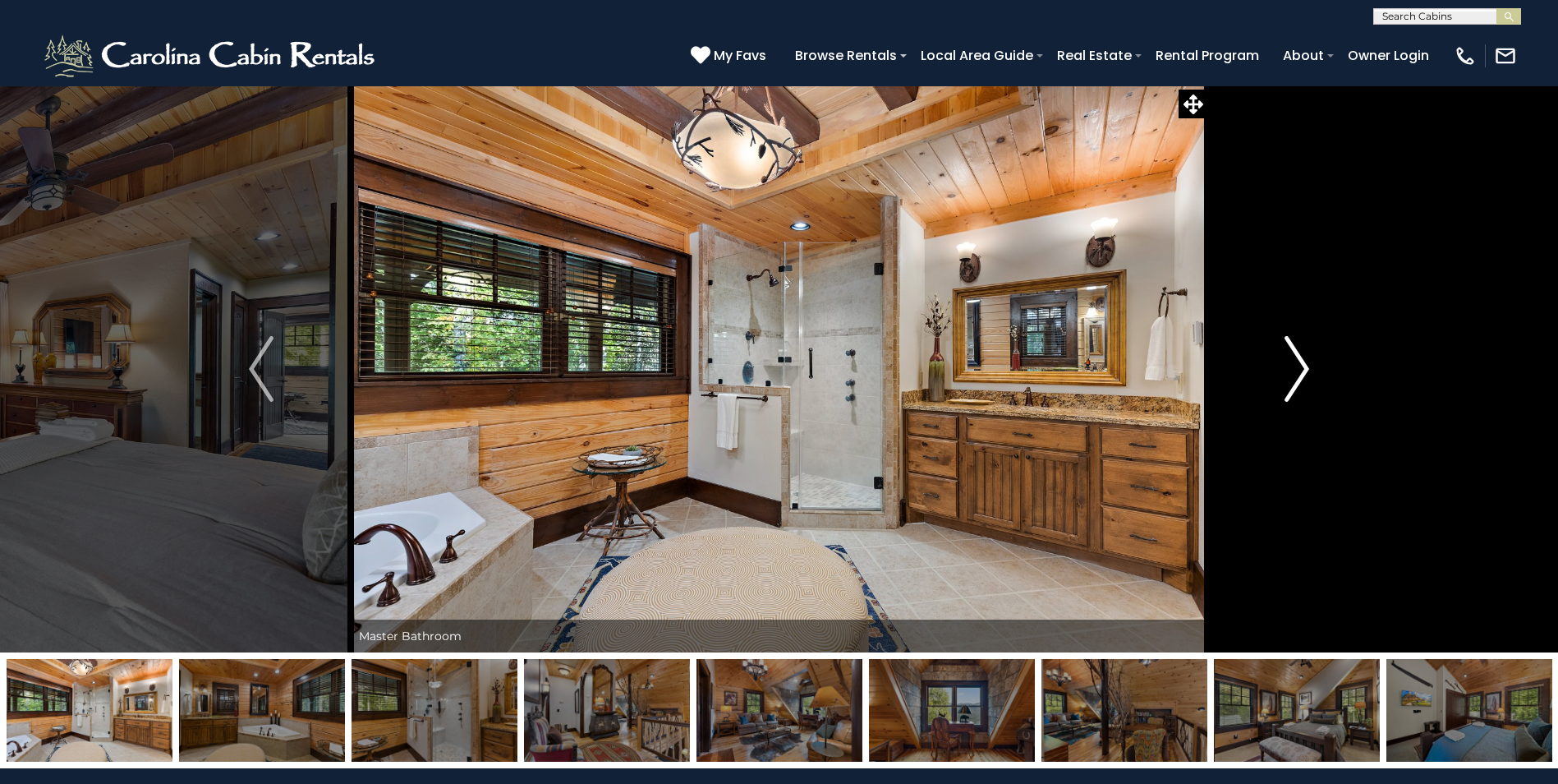
click at [1306, 366] on img "Next" at bounding box center [1297, 369] width 25 height 66
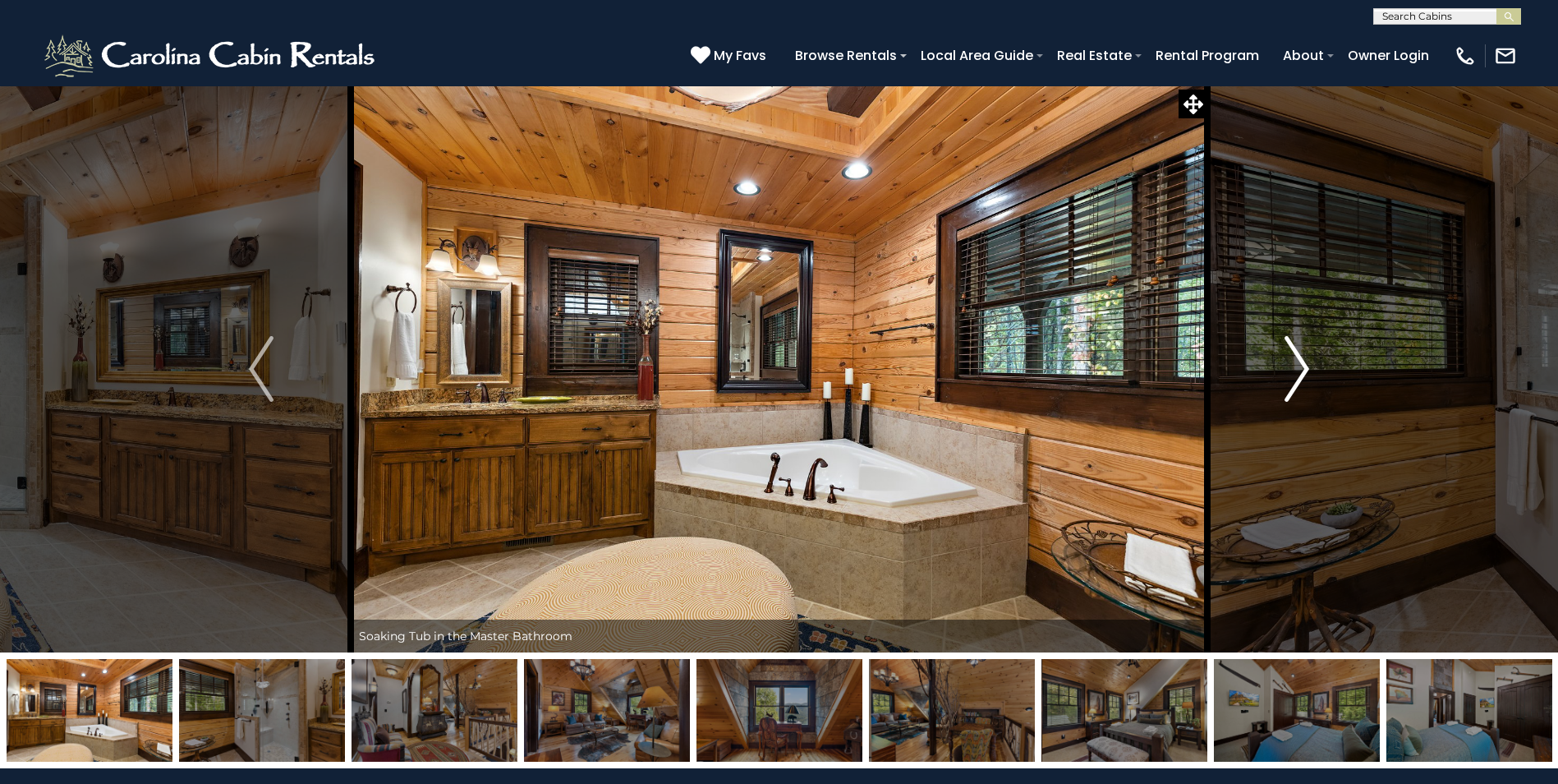
click at [1306, 366] on img "Next" at bounding box center [1297, 369] width 25 height 66
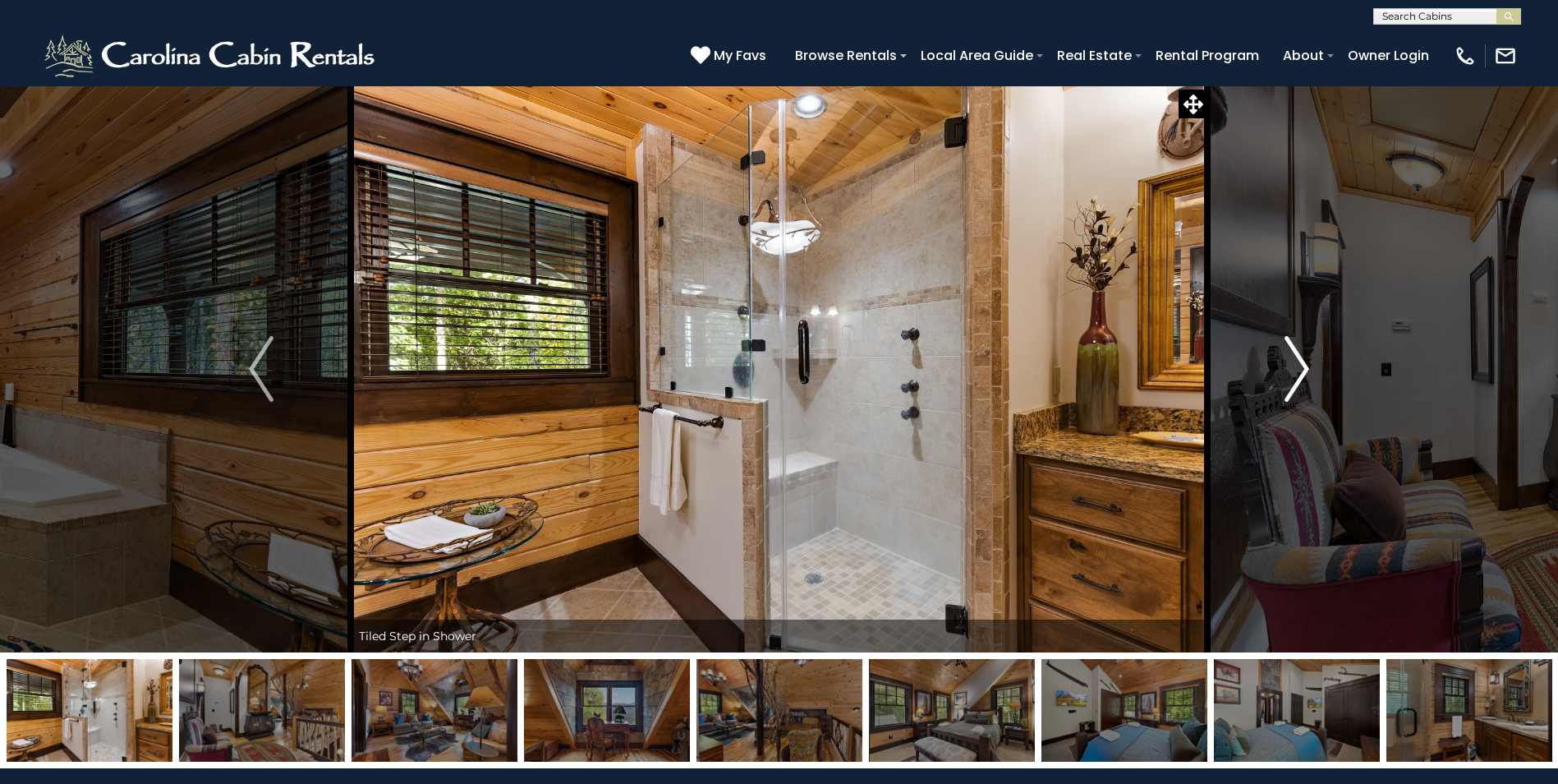
click at [1306, 366] on img "Next" at bounding box center [1297, 369] width 25 height 66
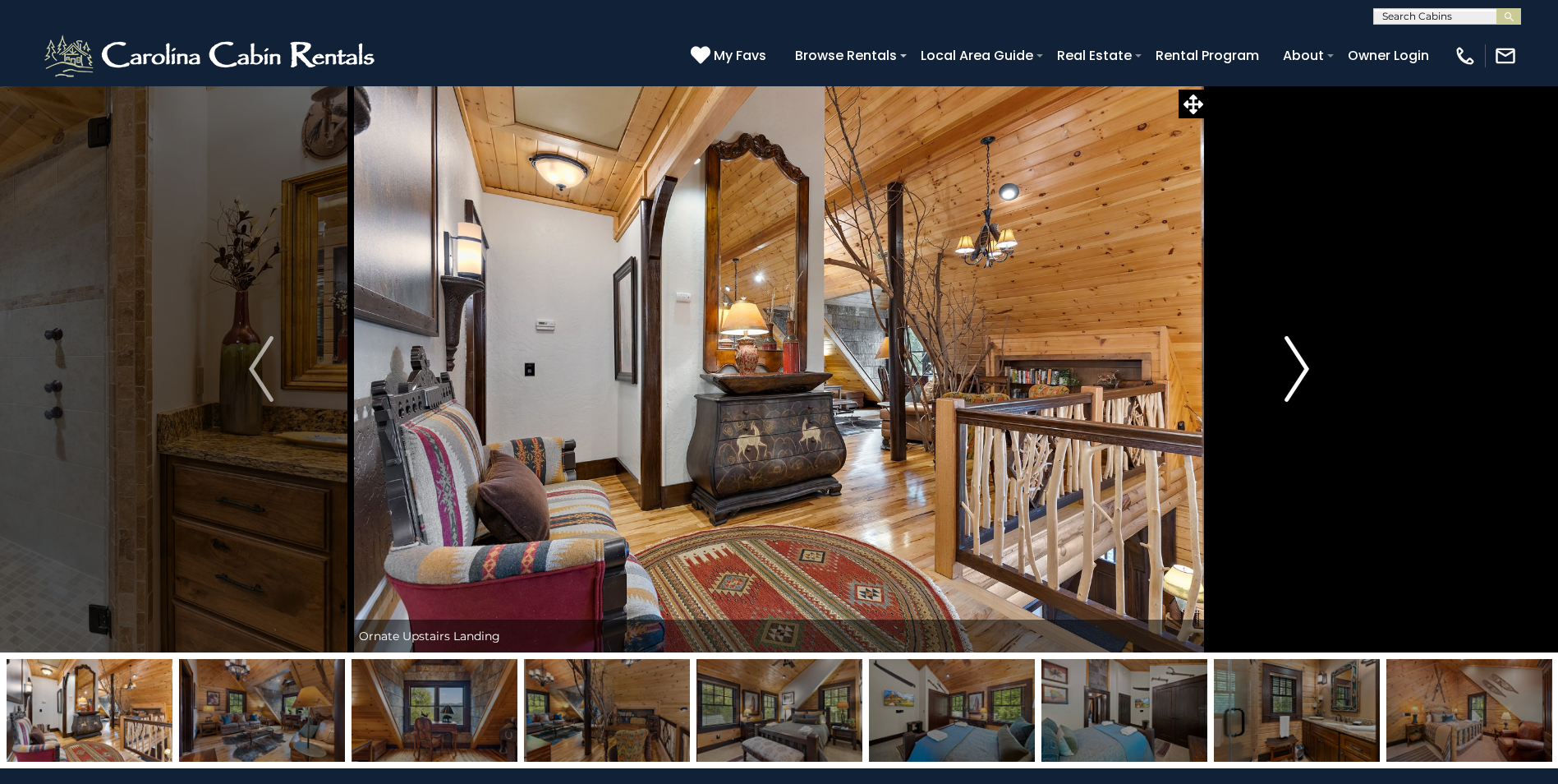
click at [1306, 365] on img "Next" at bounding box center [1297, 369] width 25 height 66
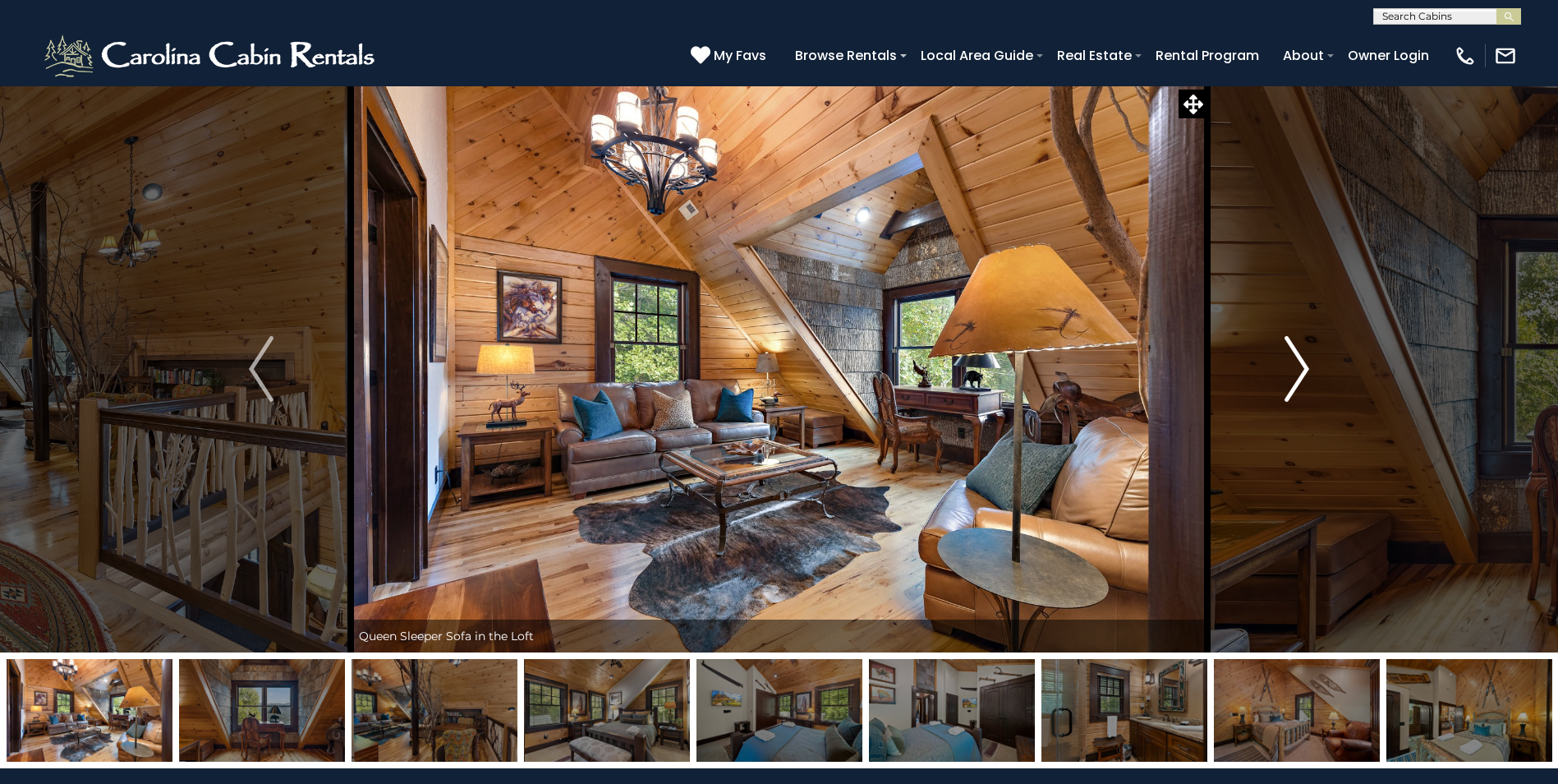
click at [1306, 365] on img "Next" at bounding box center [1297, 369] width 25 height 66
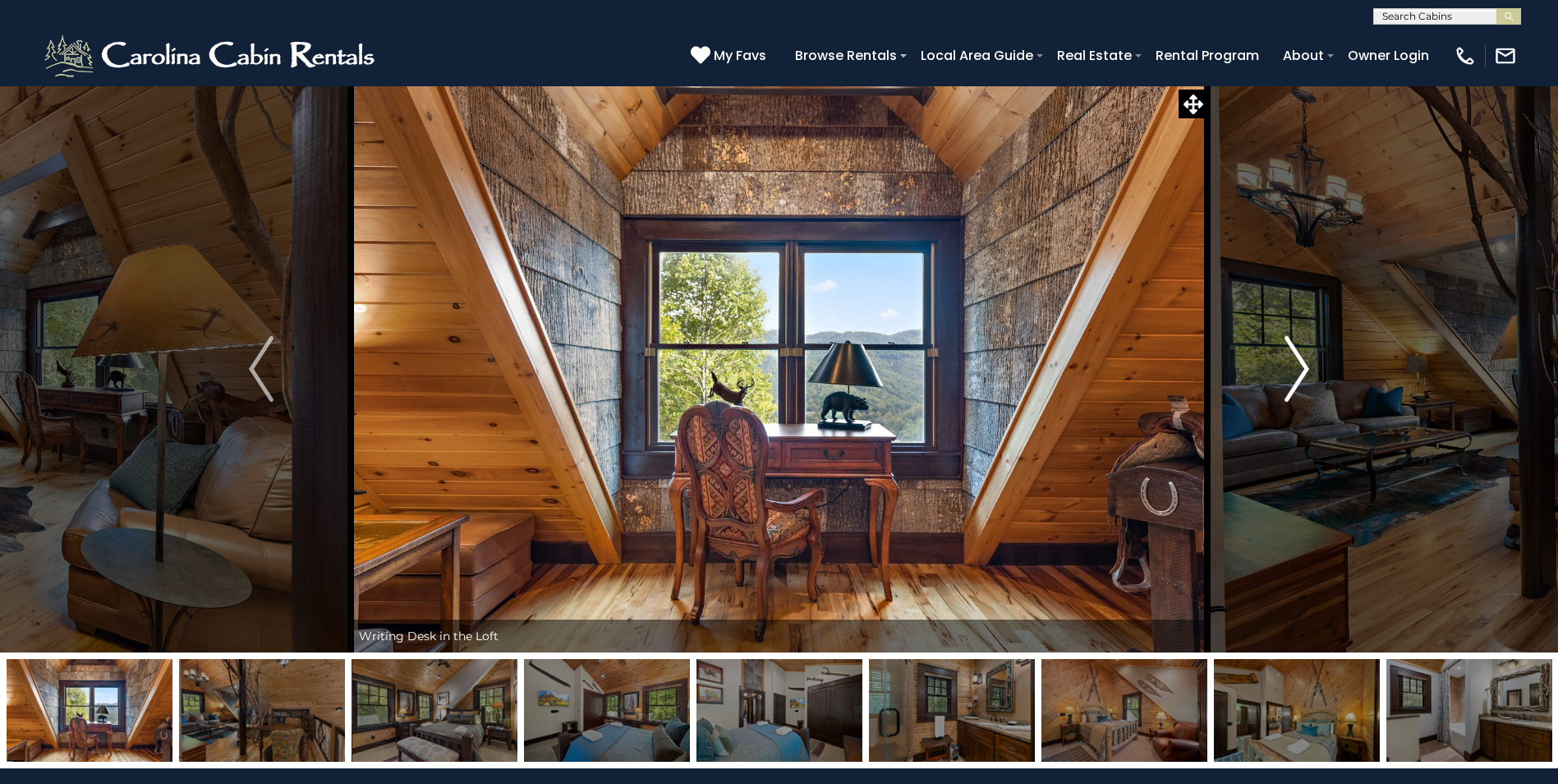
click at [1306, 365] on img "Next" at bounding box center [1297, 369] width 25 height 66
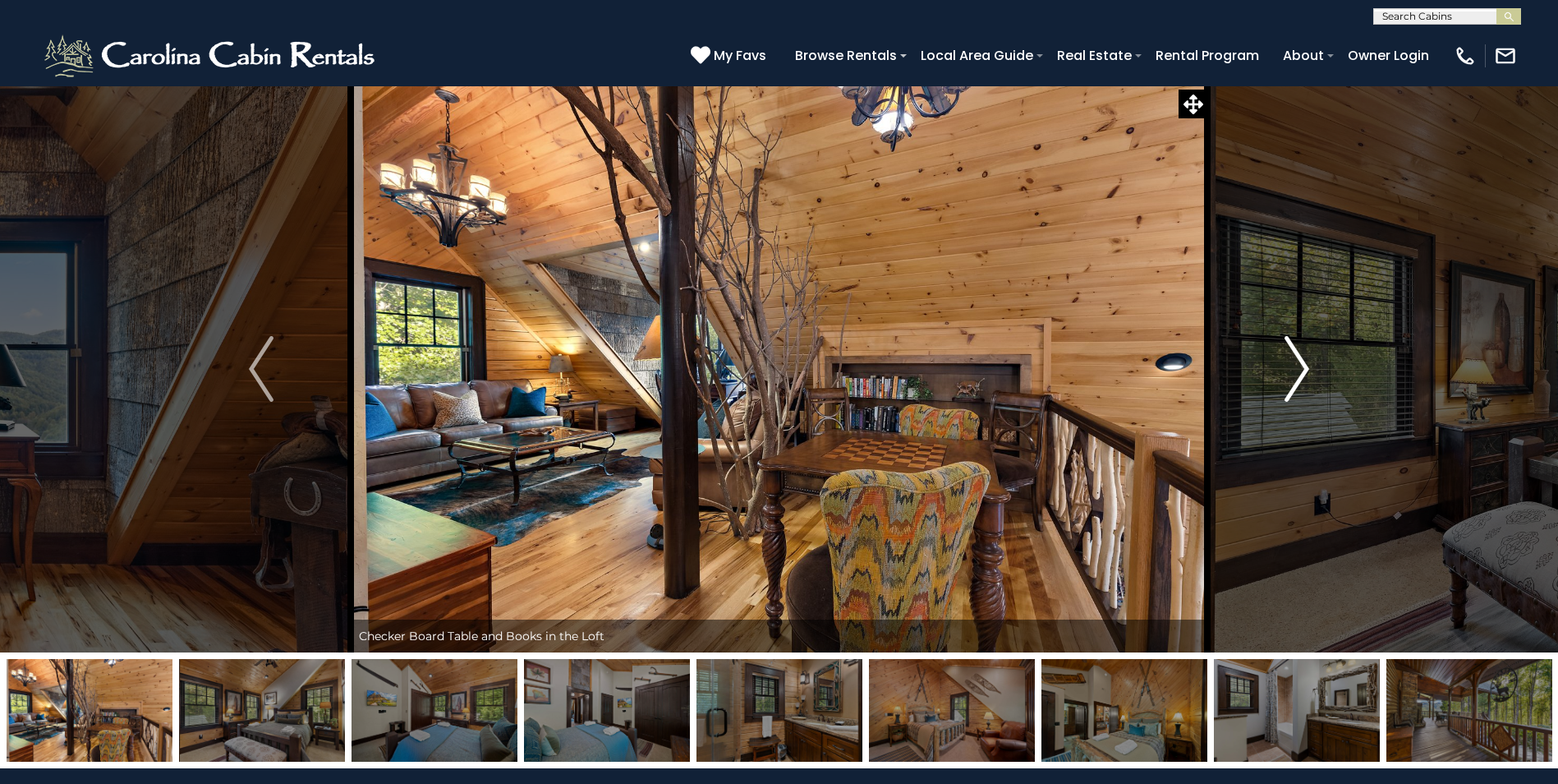
click at [1306, 364] on img "Next" at bounding box center [1297, 369] width 25 height 66
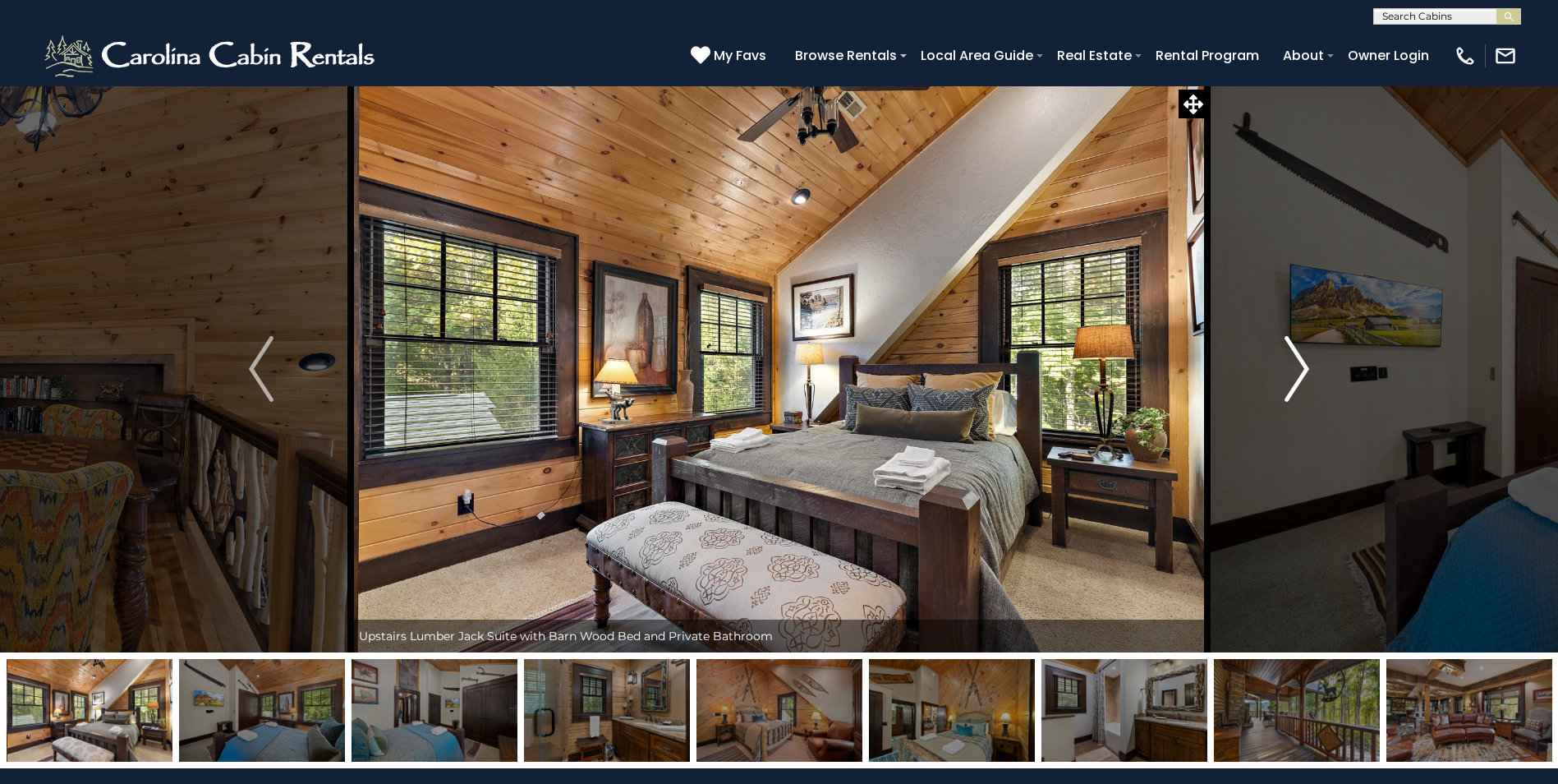
click at [1306, 364] on img "Next" at bounding box center [1297, 369] width 25 height 66
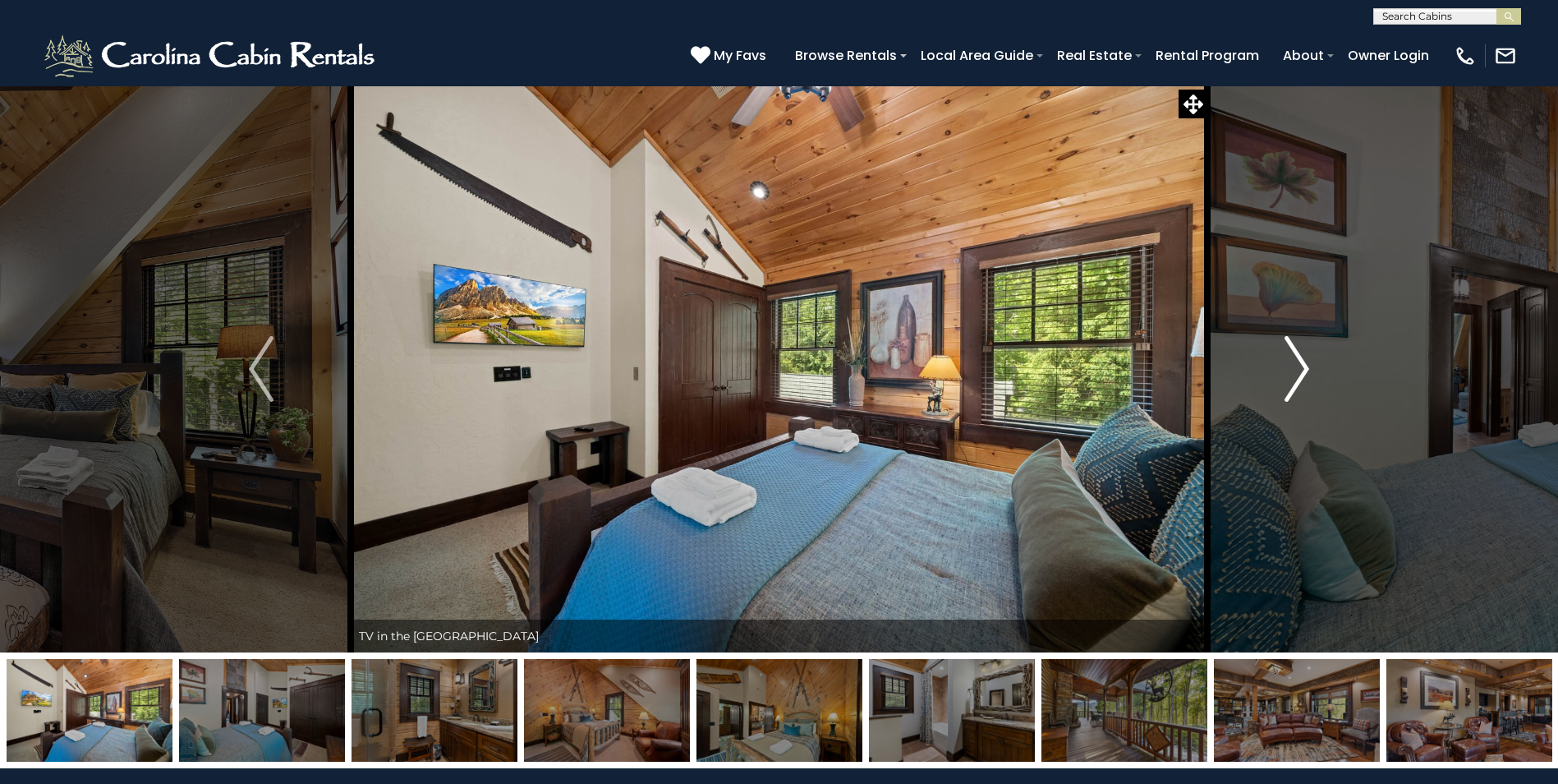
click at [1306, 364] on img "Next" at bounding box center [1297, 369] width 25 height 66
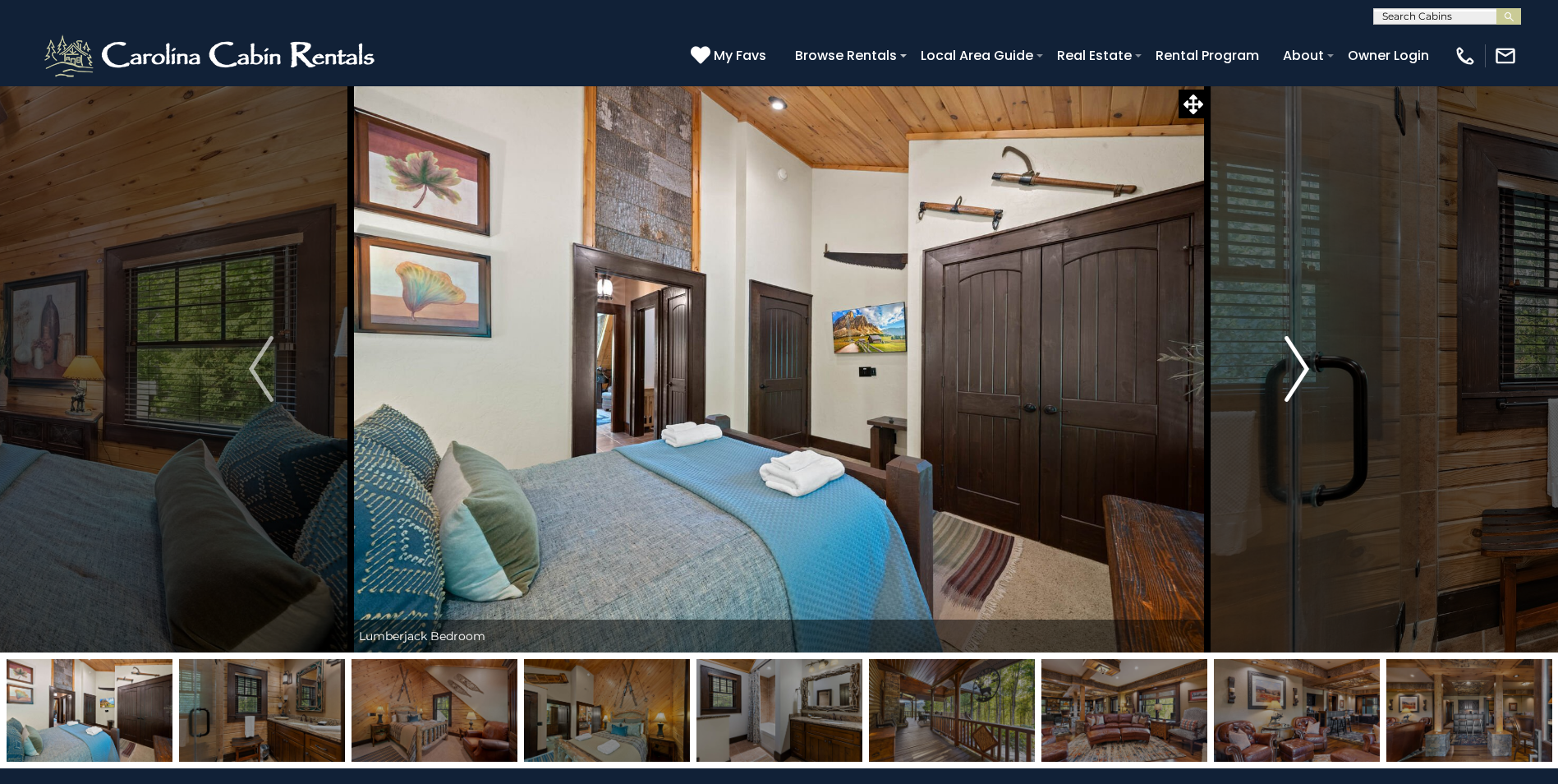
click at [1306, 364] on img "Next" at bounding box center [1297, 369] width 25 height 66
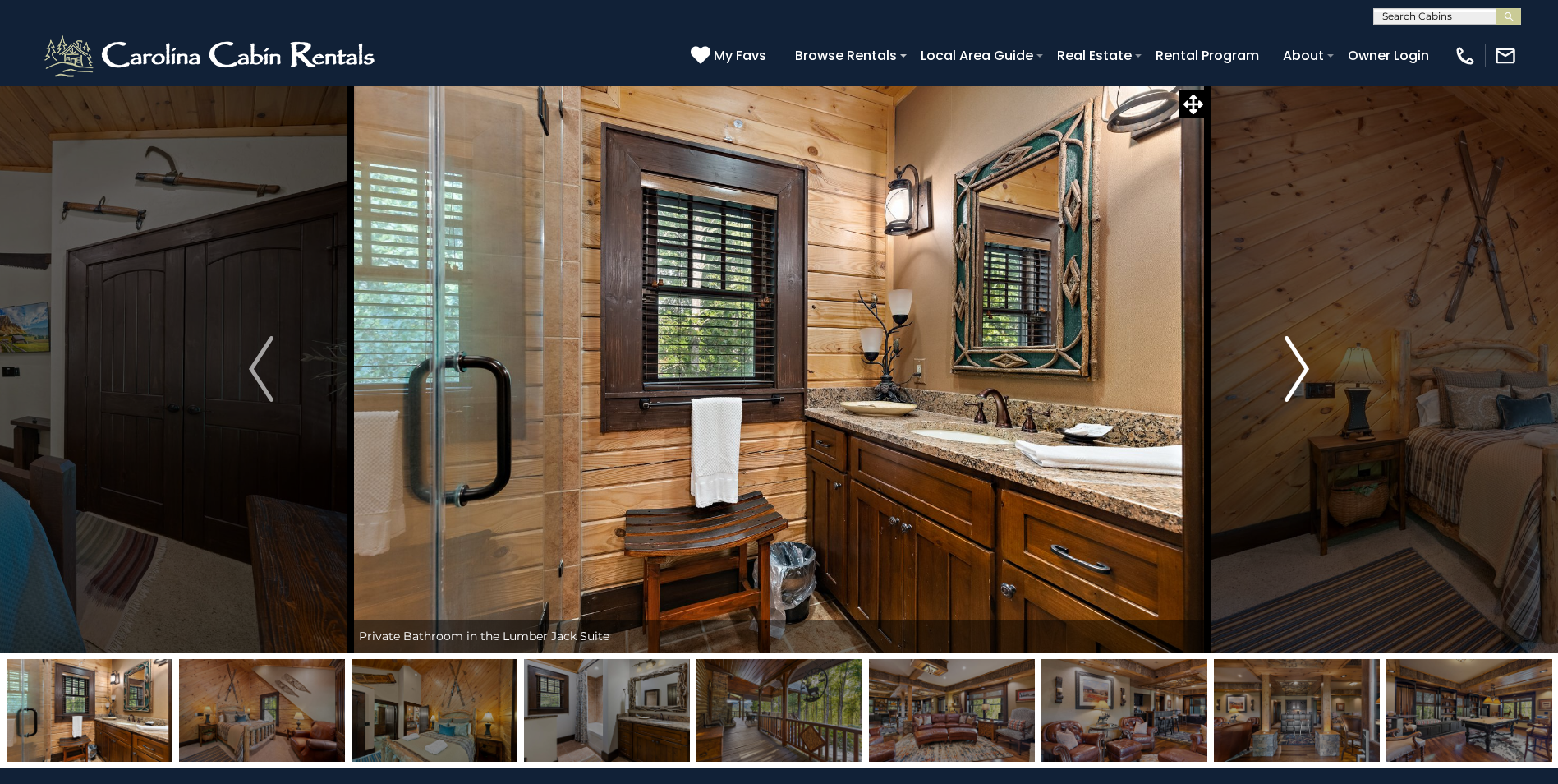
click at [1306, 364] on img "Next" at bounding box center [1297, 369] width 25 height 66
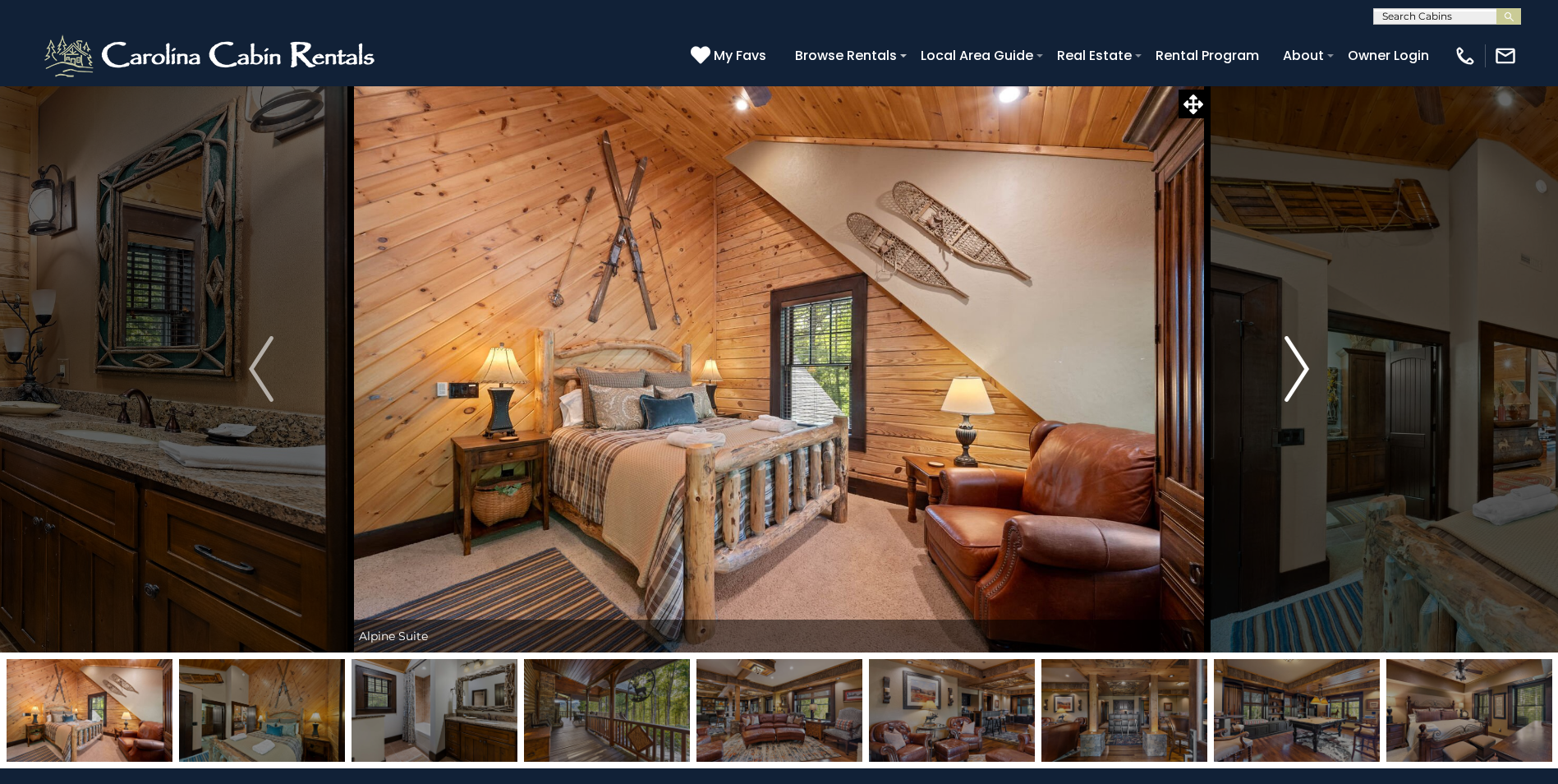
click at [1306, 364] on img "Next" at bounding box center [1297, 369] width 25 height 66
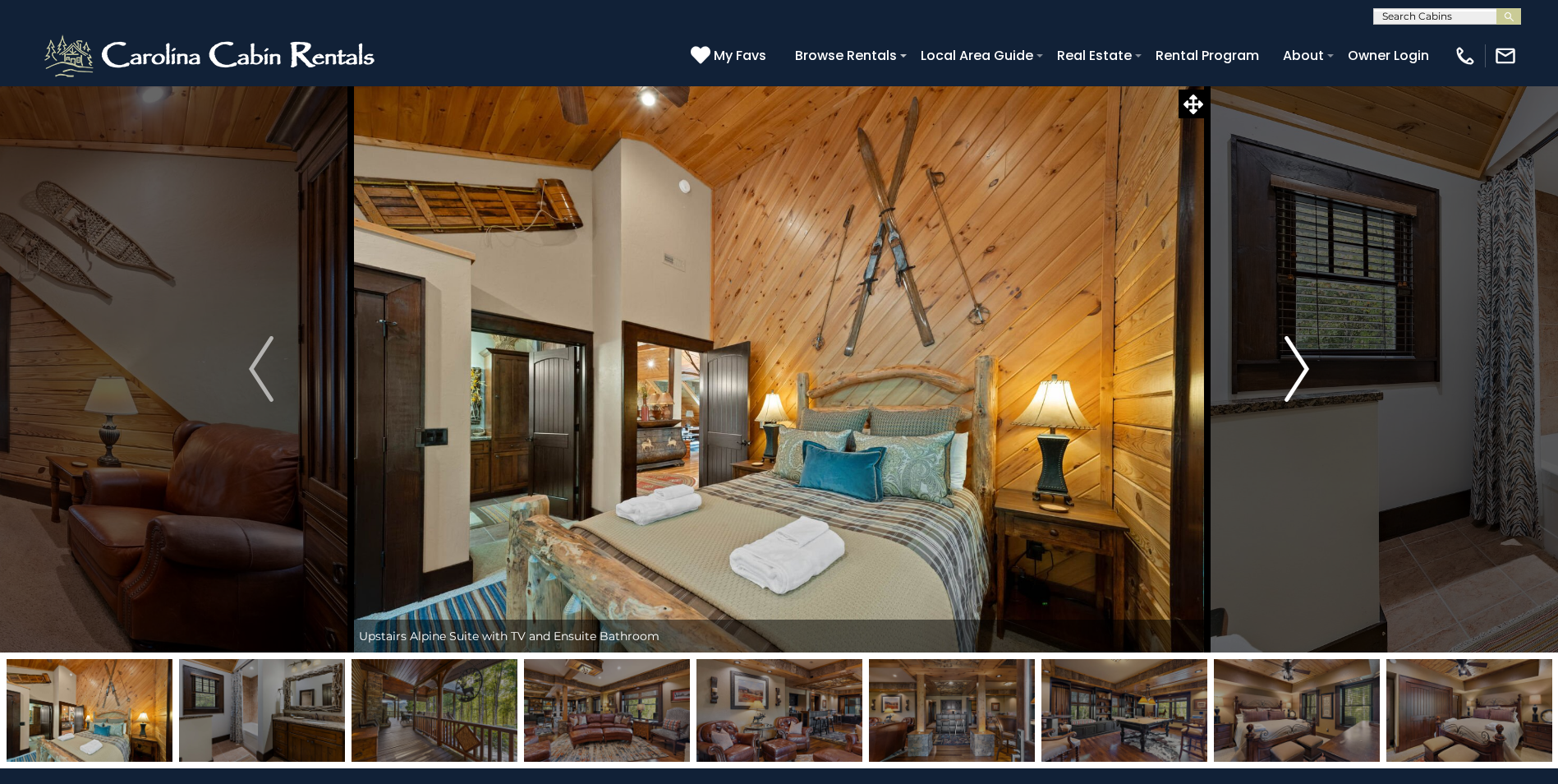
click at [1306, 364] on img "Next" at bounding box center [1297, 369] width 25 height 66
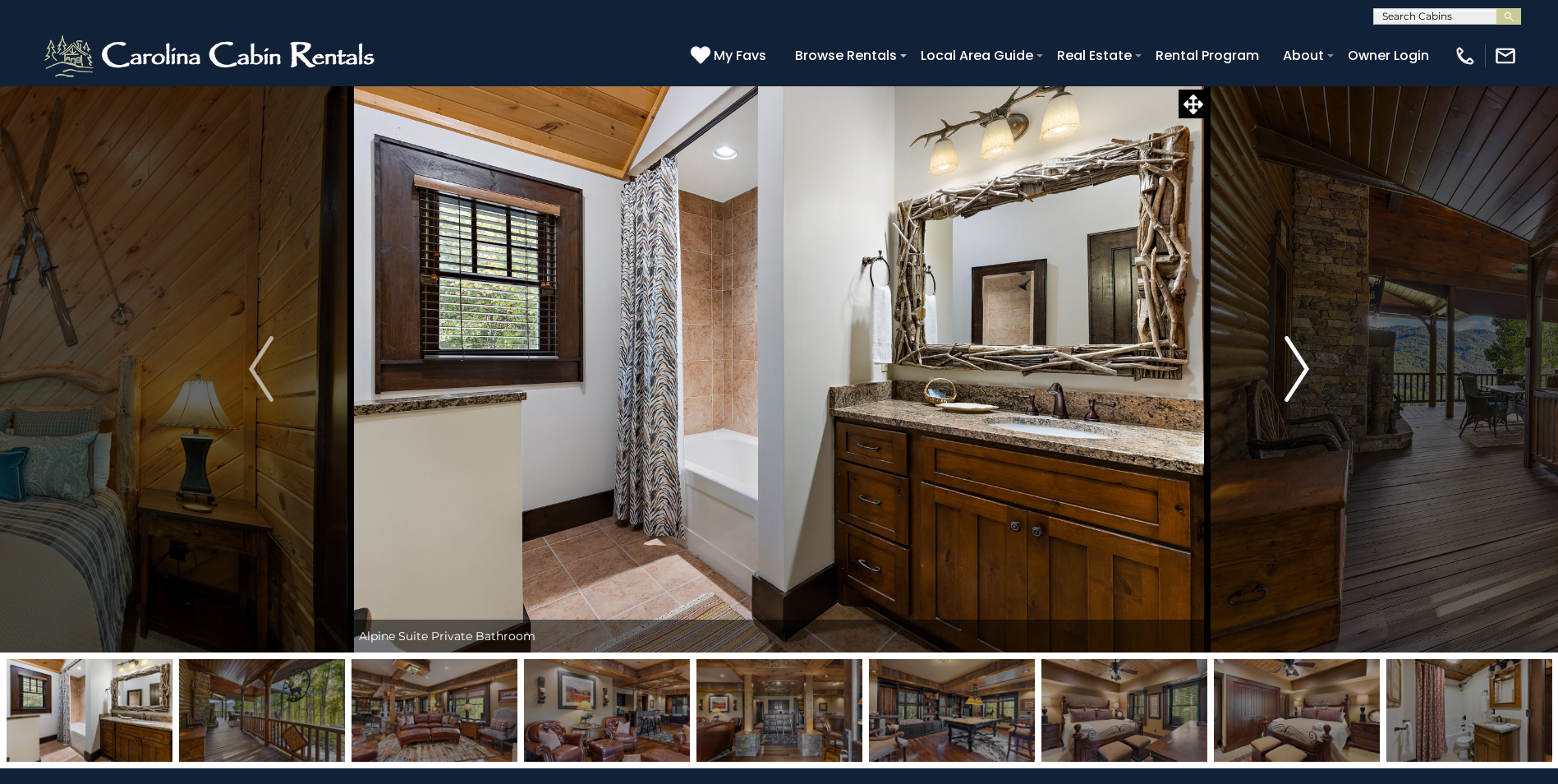
click at [1306, 364] on img "Next" at bounding box center [1297, 369] width 25 height 66
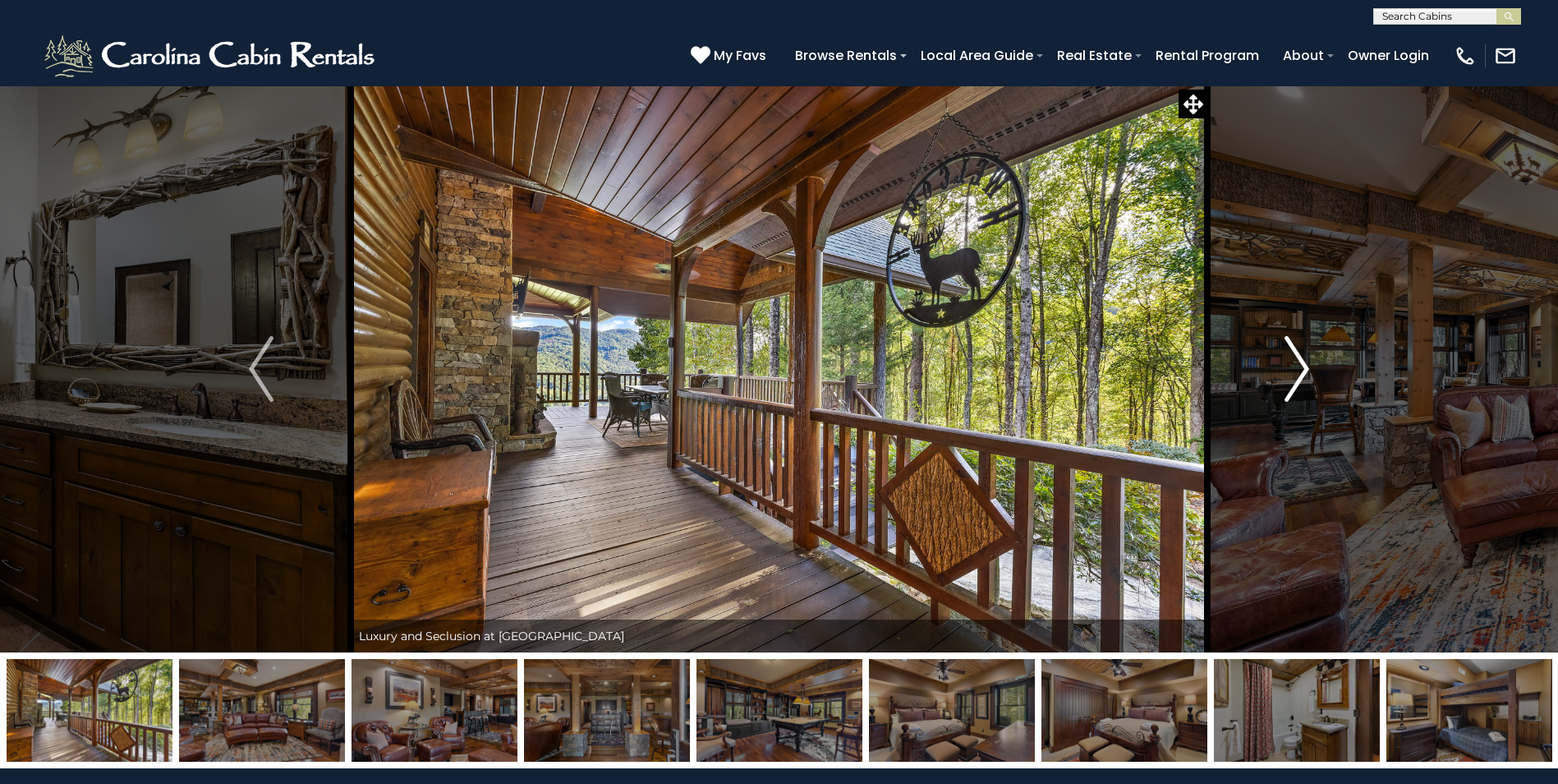
click at [1306, 364] on img "Next" at bounding box center [1297, 369] width 25 height 66
